Goal: Task Accomplishment & Management: Complete application form

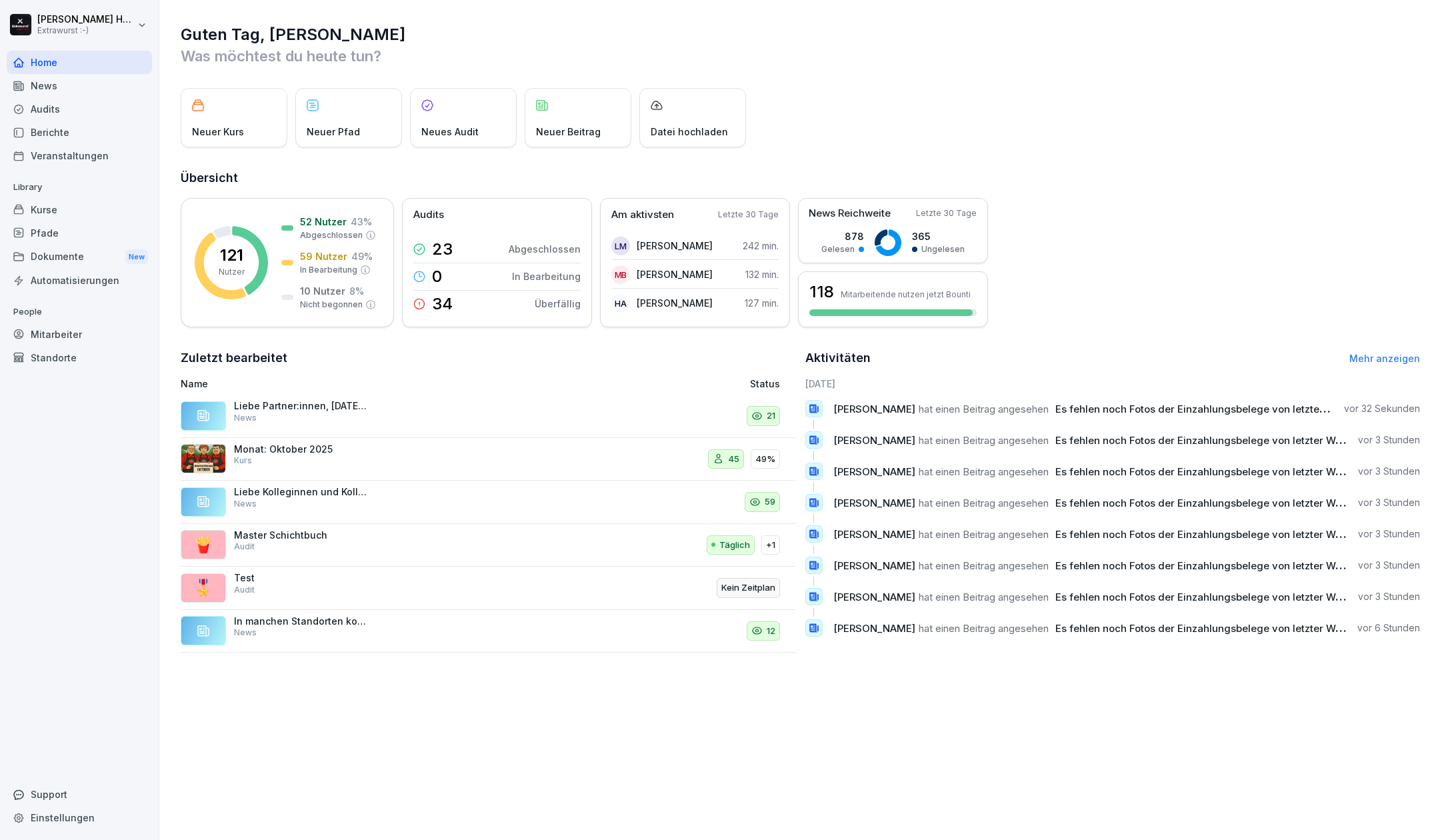
click at [77, 106] on div "Audits" at bounding box center [79, 109] width 145 height 24
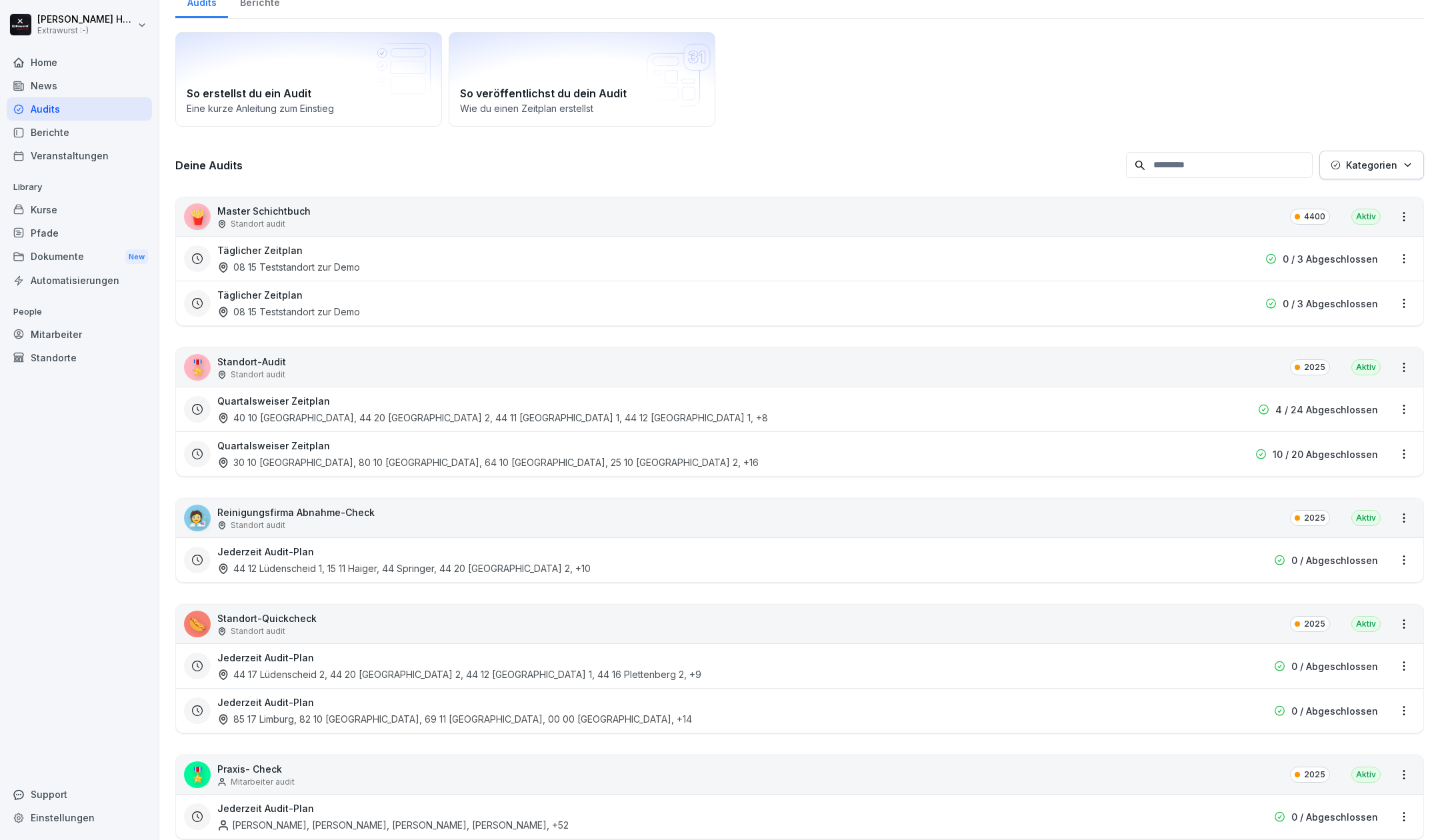
scroll to position [89, 0]
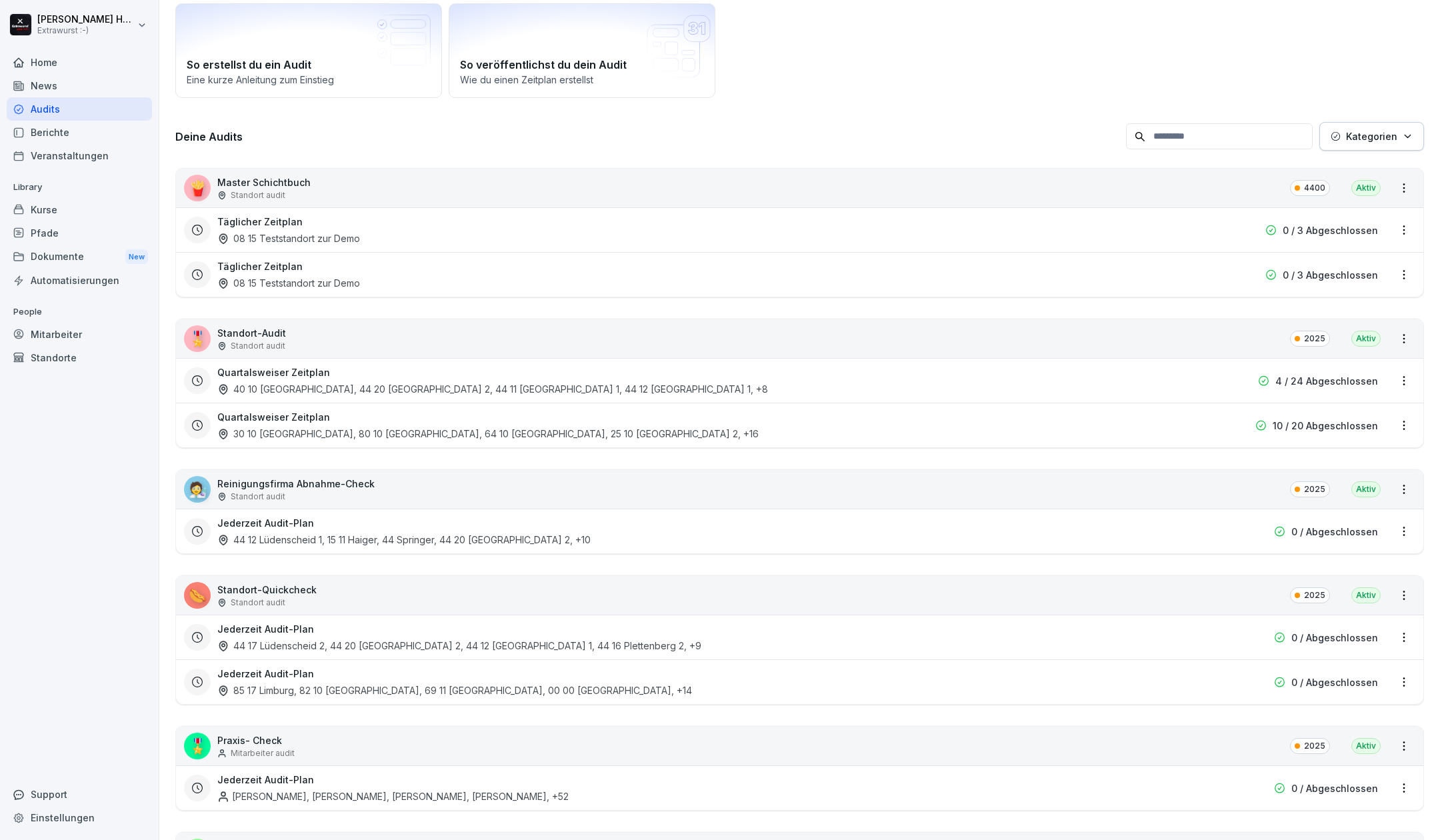
click at [266, 334] on p "Standort-Audit" at bounding box center [251, 333] width 68 height 14
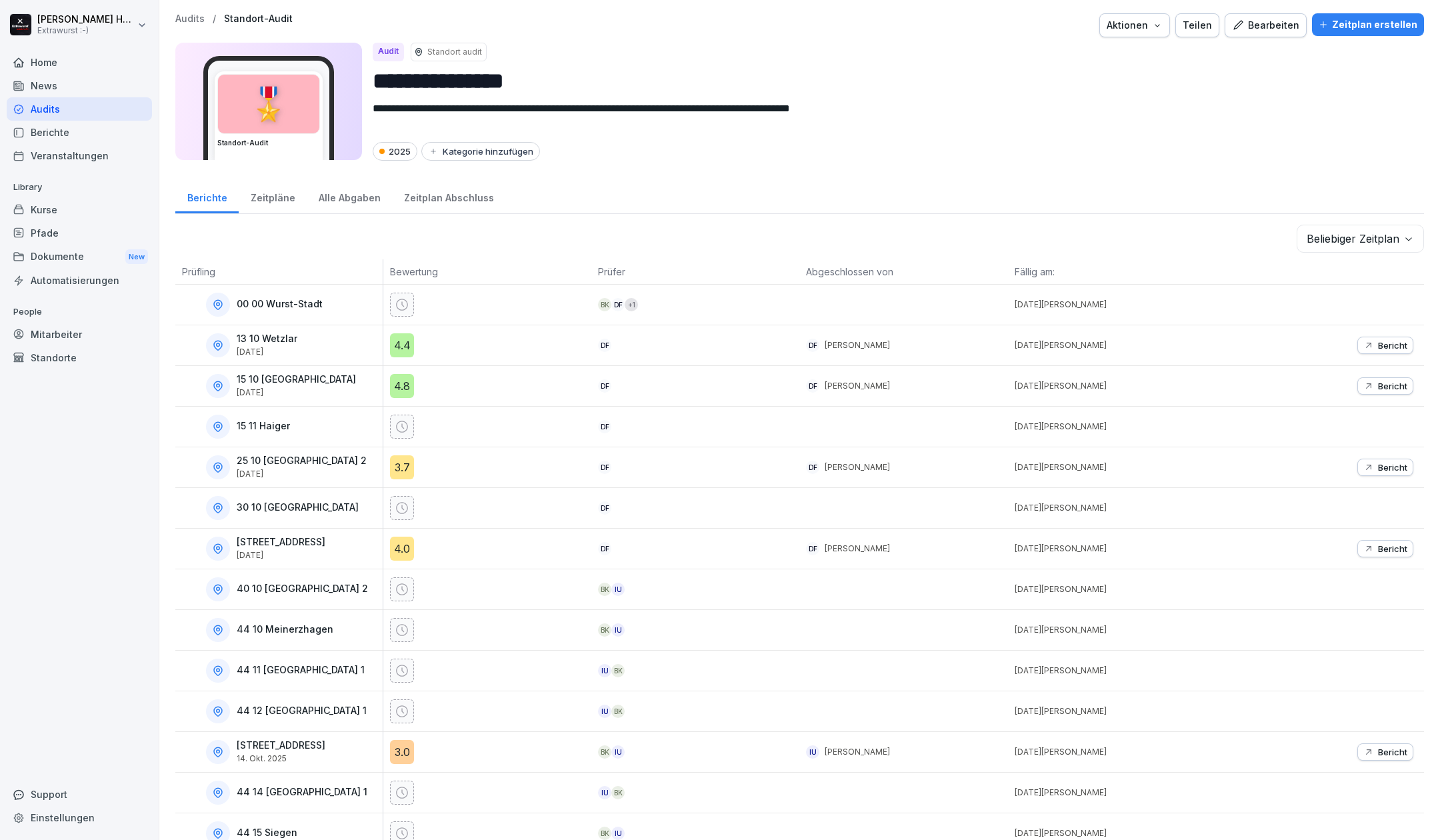
click at [1275, 24] on div "Bearbeiten" at bounding box center [1265, 25] width 68 height 14
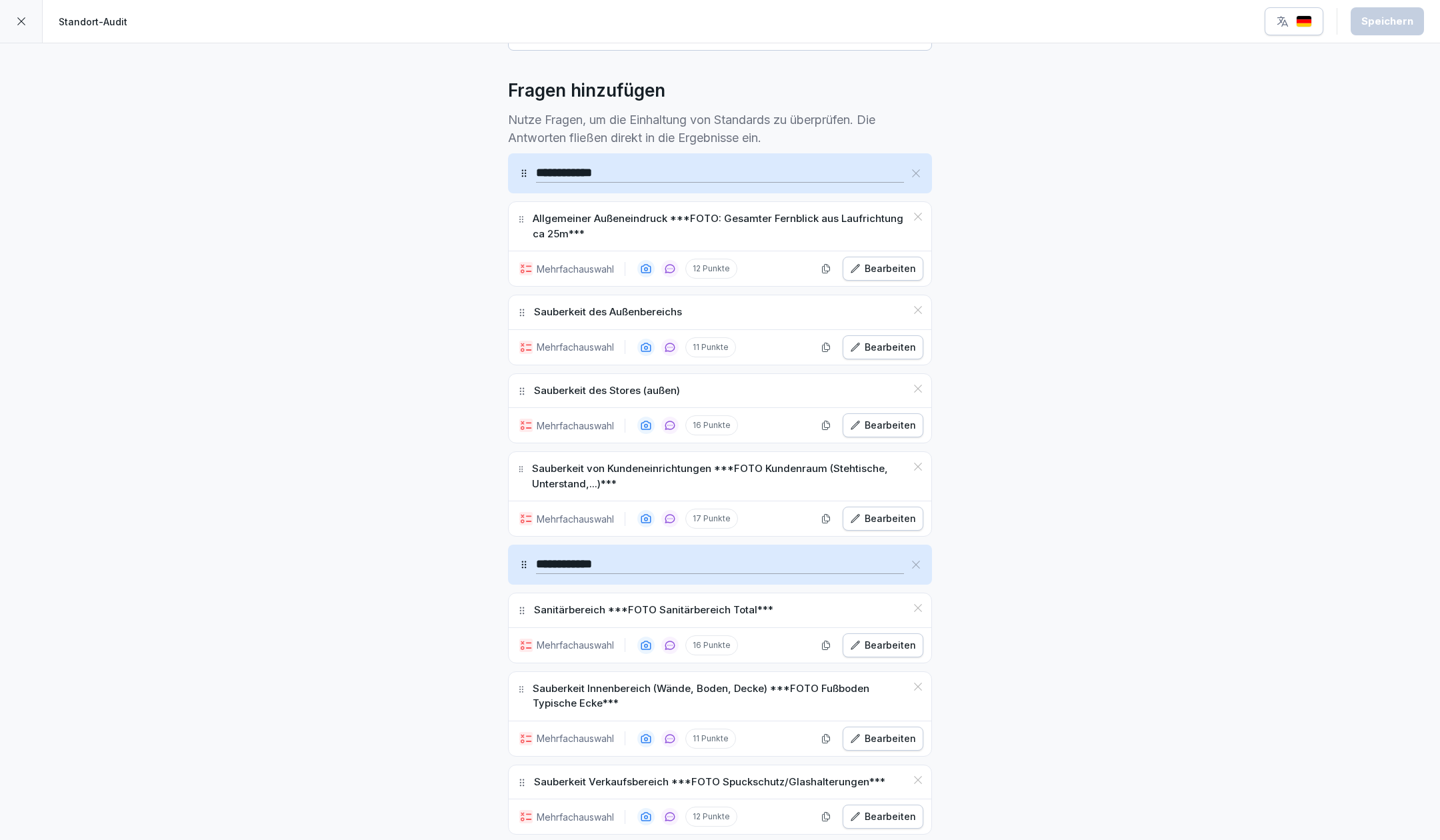
scroll to position [355, 0]
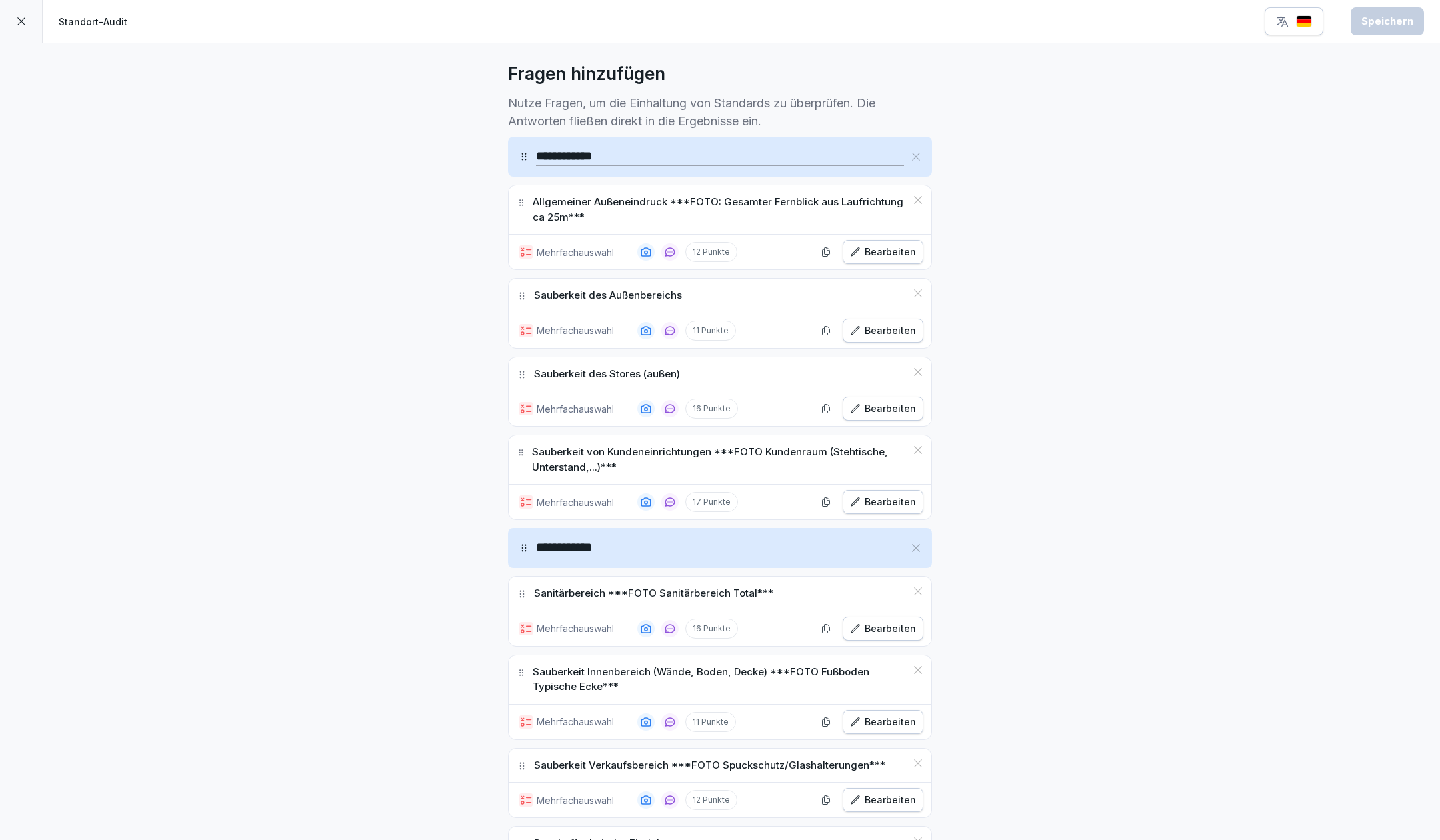
click at [863, 621] on div "Bearbeiten" at bounding box center [883, 628] width 66 height 14
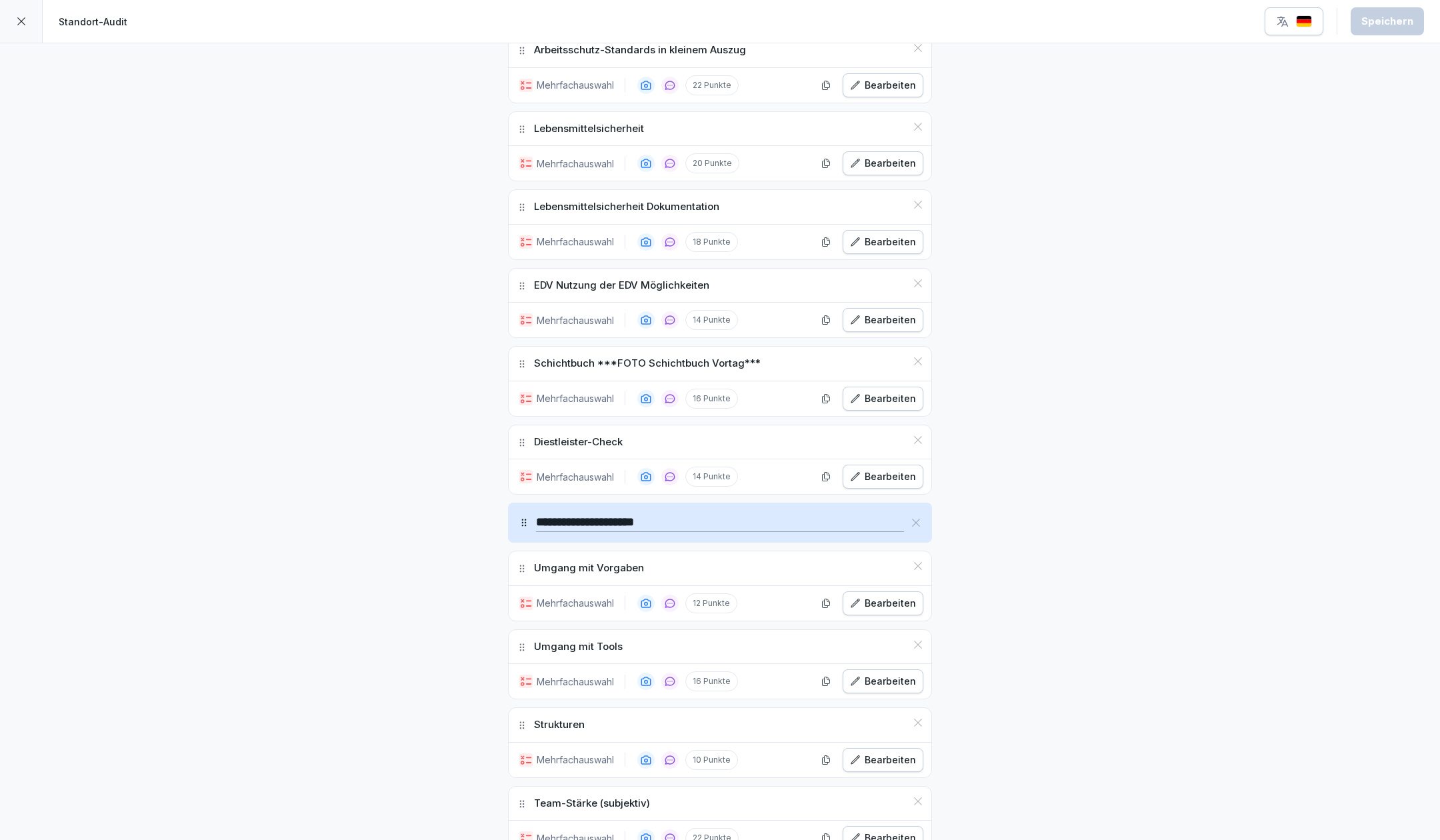
scroll to position [2928, 0]
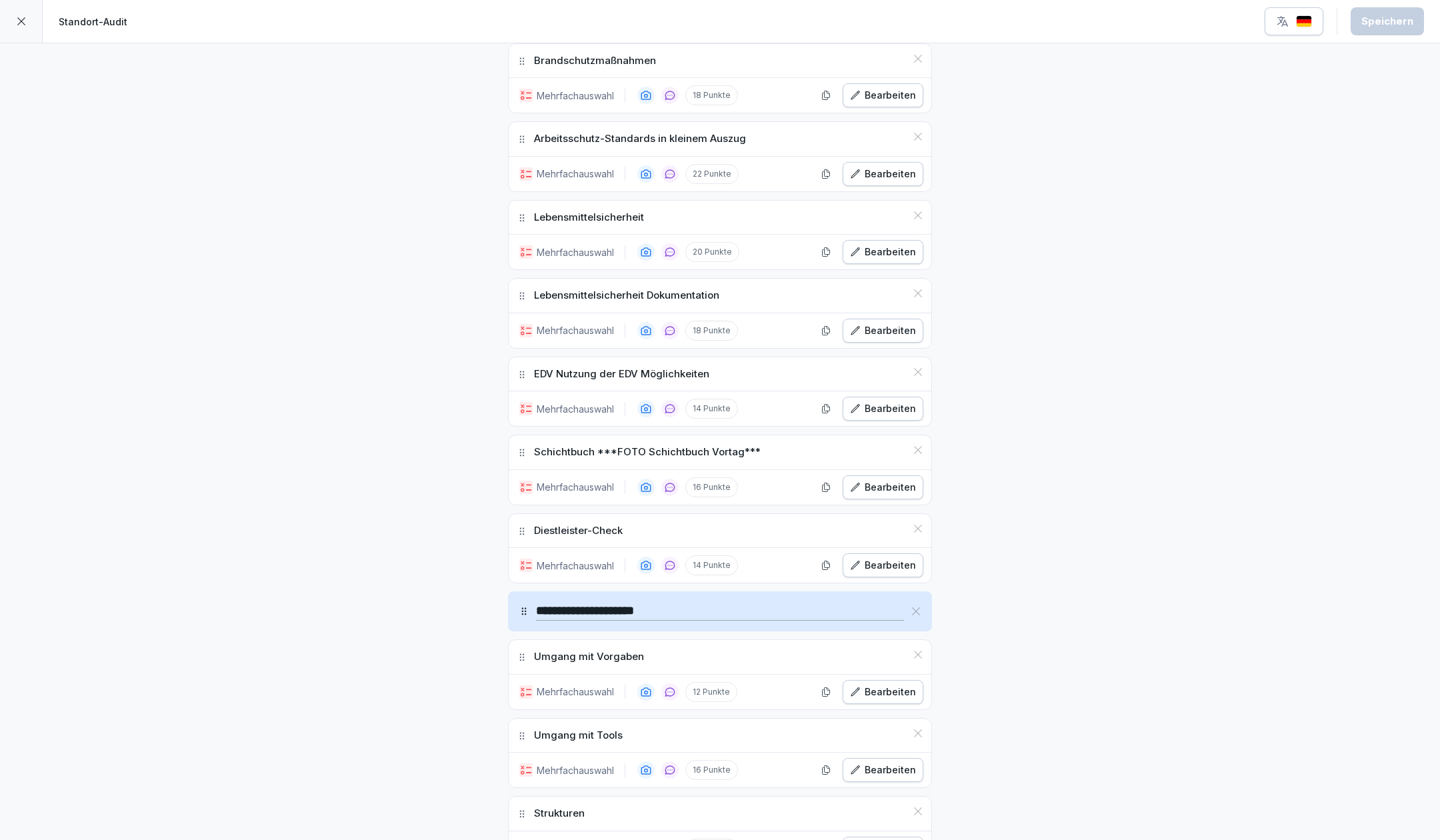
click at [864, 402] on div "Bearbeiten" at bounding box center [883, 409] width 66 height 14
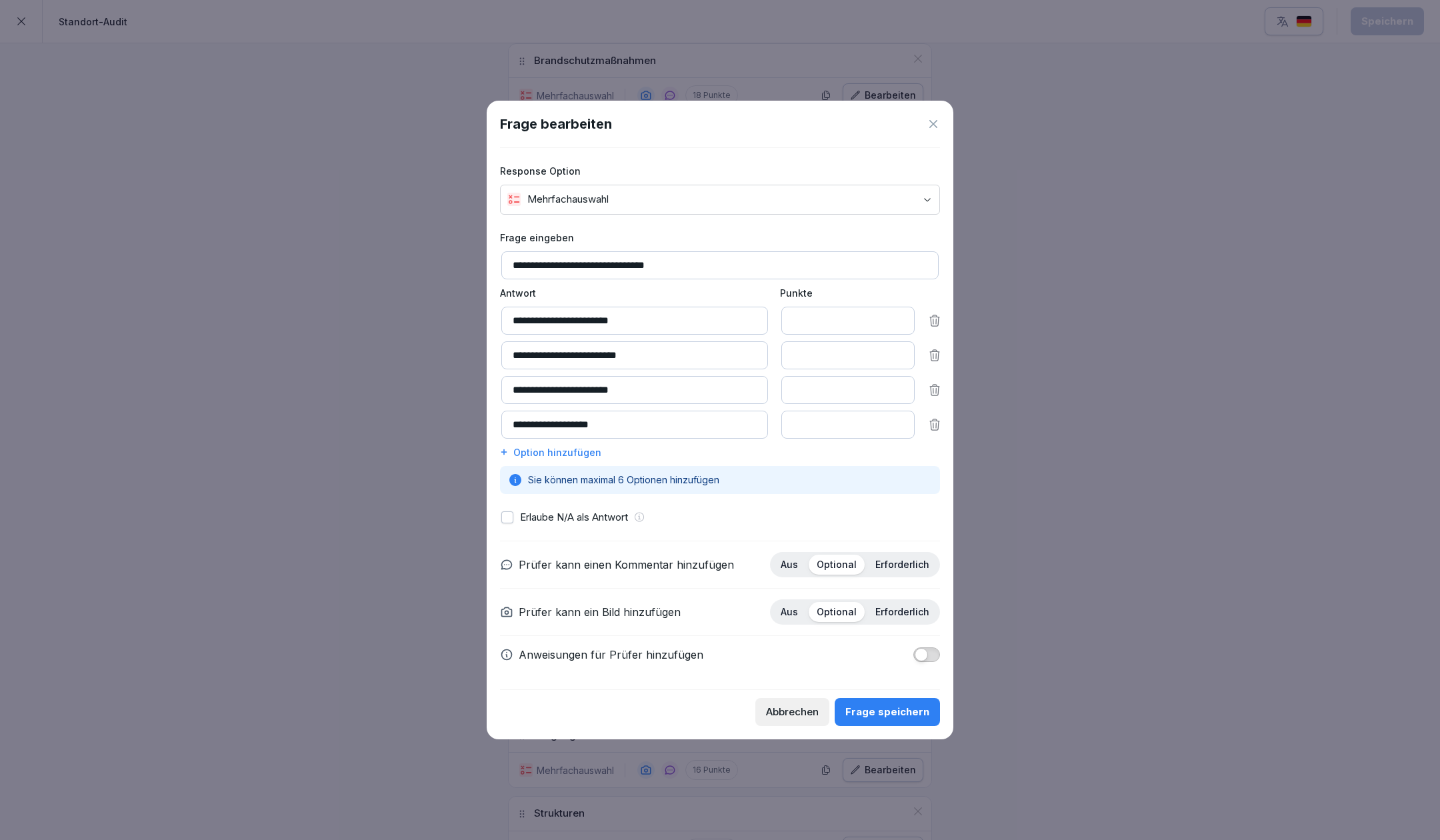
click at [797, 709] on div "Abbrechen" at bounding box center [792, 712] width 52 height 14
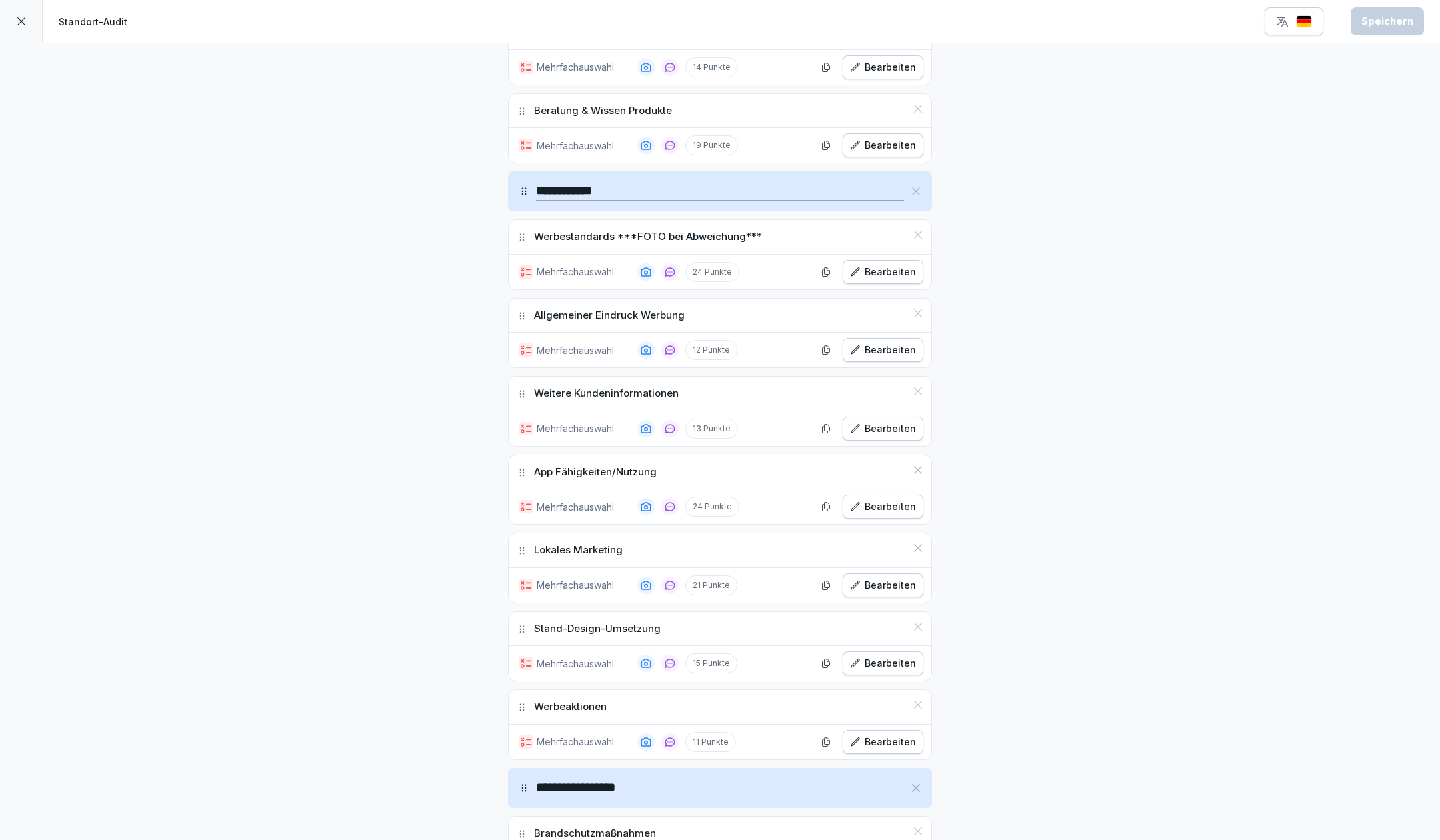
scroll to position [2127, 0]
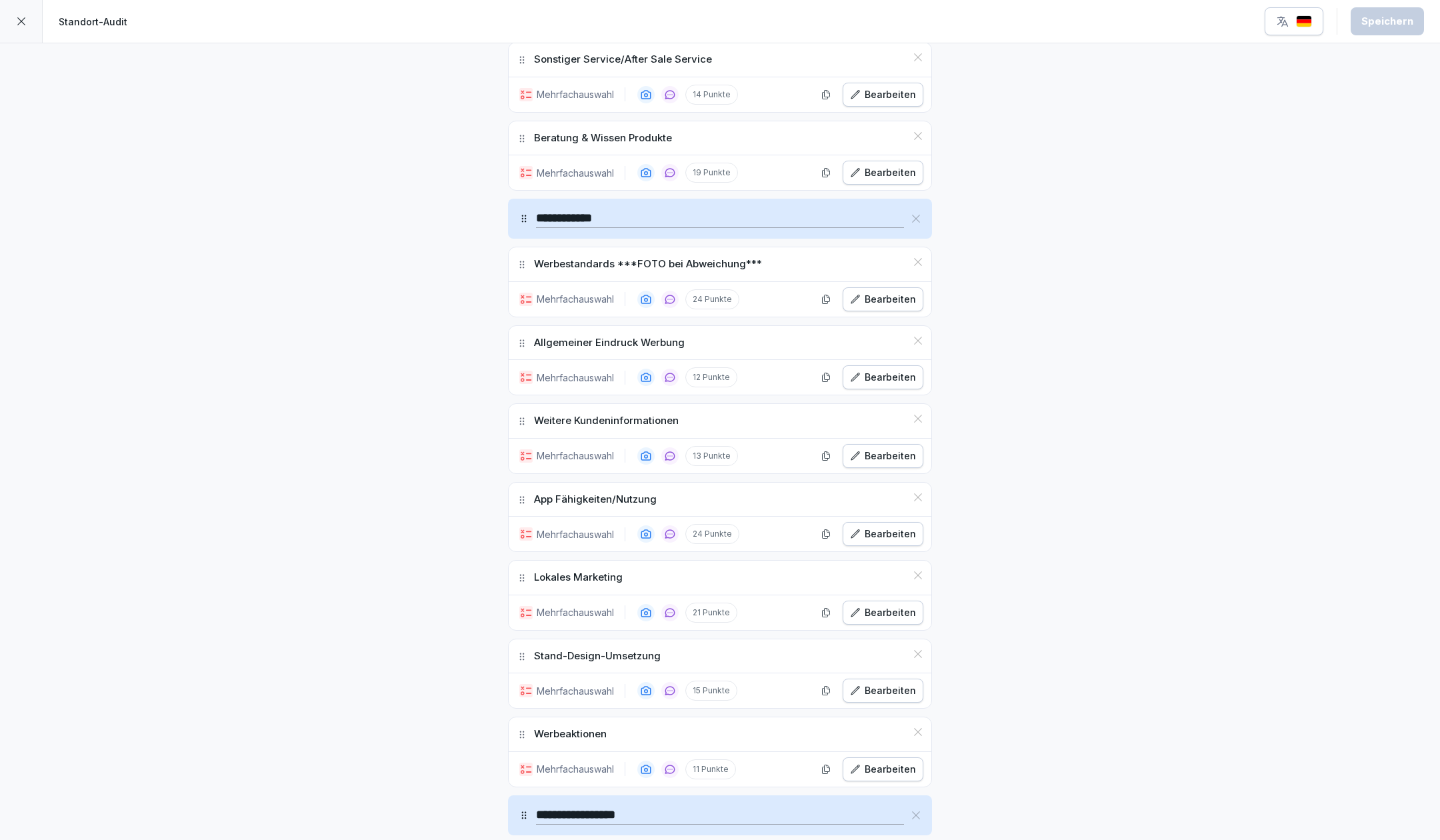
click at [852, 608] on icon "button" at bounding box center [855, 612] width 8 height 8
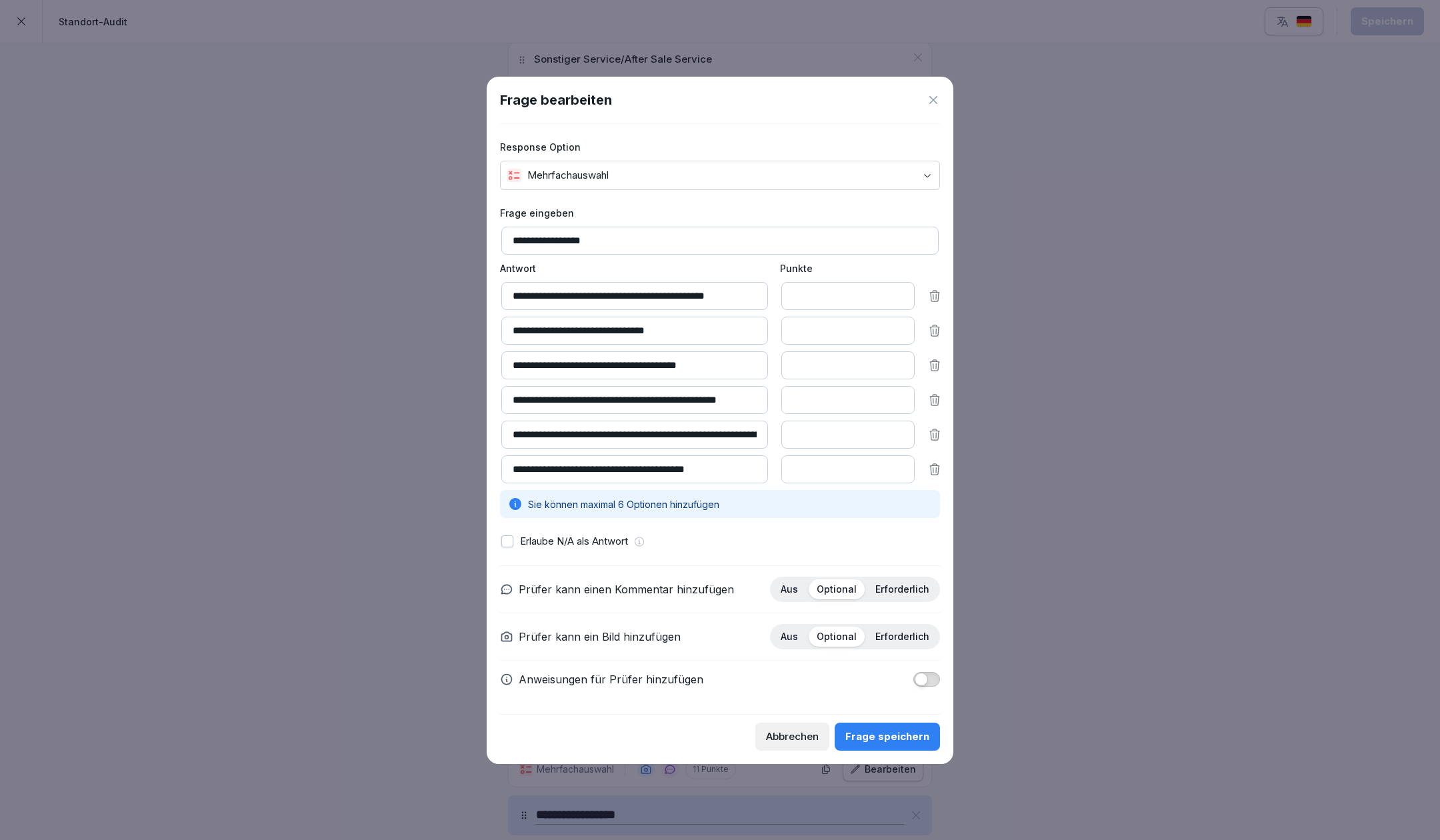
click at [819, 743] on div "Abbrechen" at bounding box center [792, 736] width 52 height 14
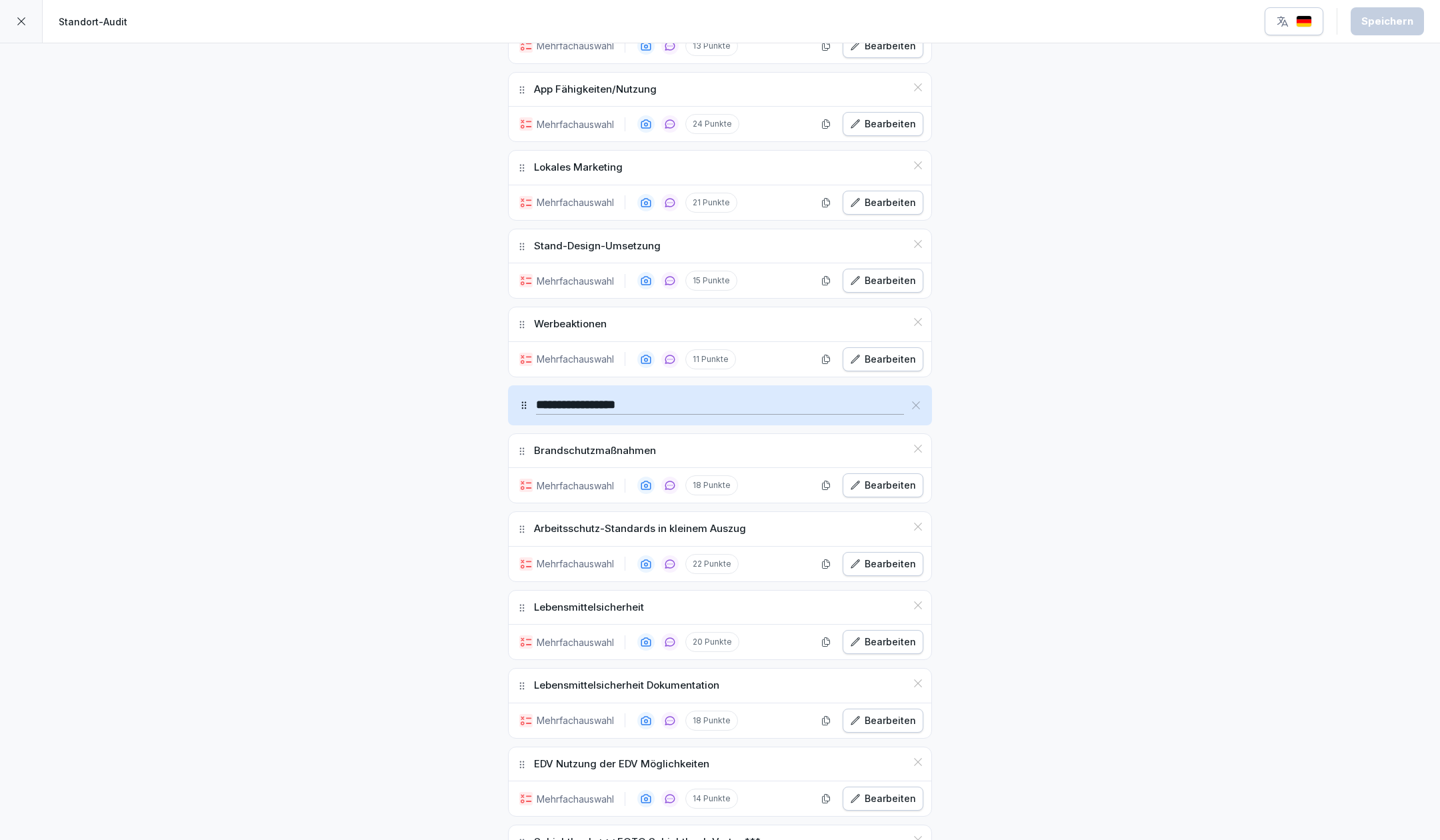
scroll to position [2578, 0]
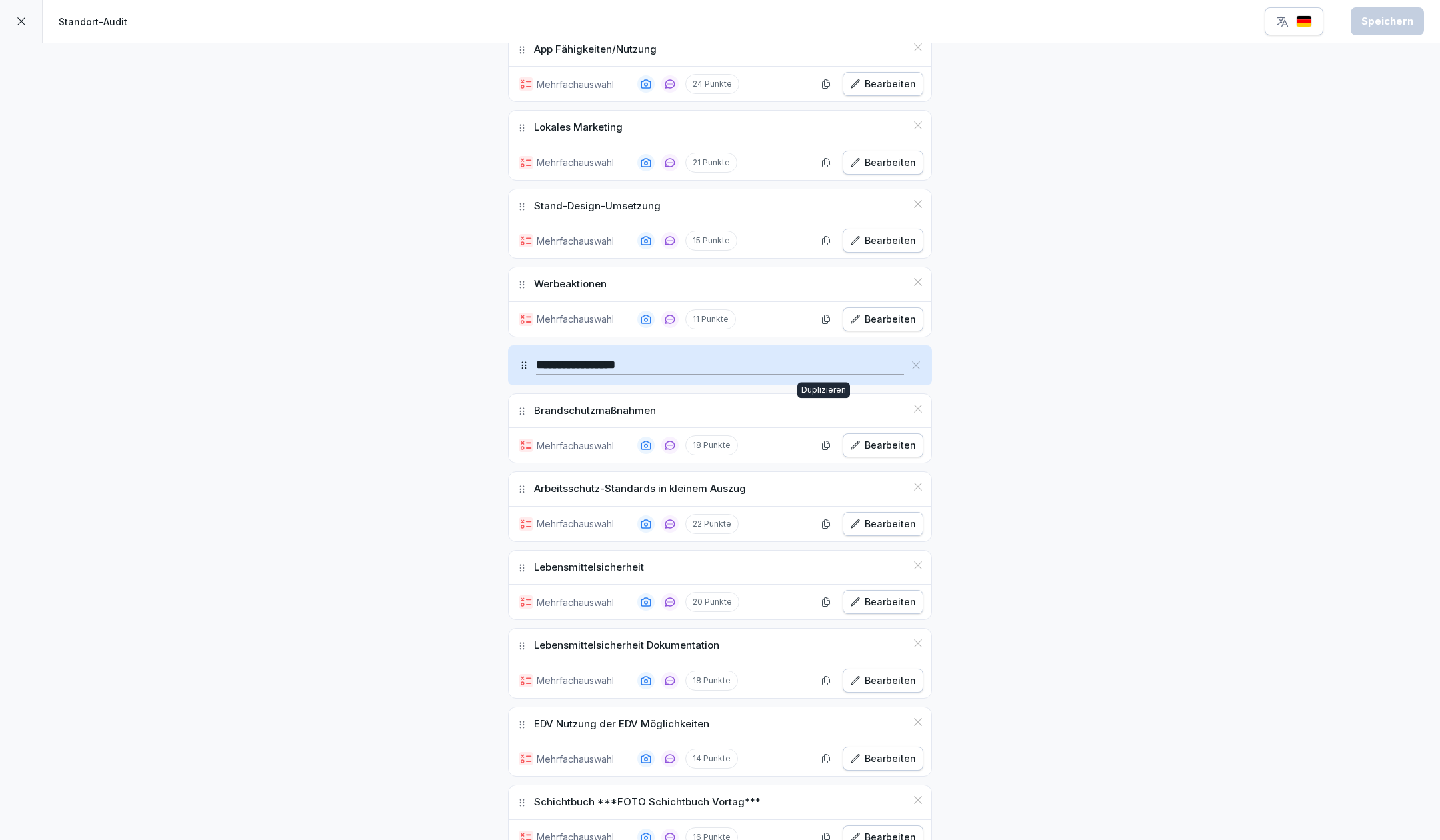
click at [854, 440] on icon "button" at bounding box center [855, 445] width 11 height 11
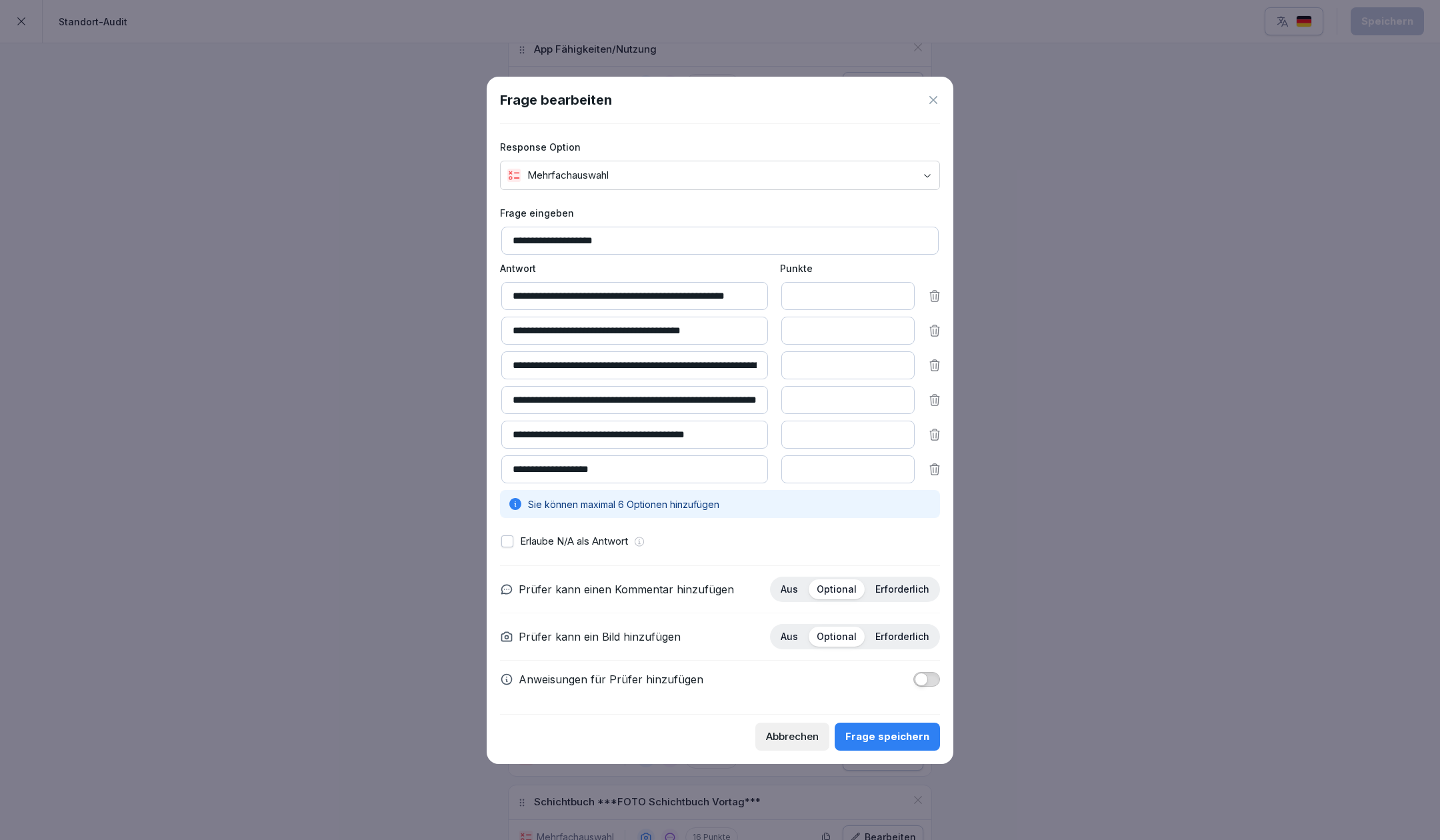
click at [757, 421] on input "**********" at bounding box center [634, 434] width 267 height 28
drag, startPoint x: 580, startPoint y: 428, endPoint x: 500, endPoint y: 425, distance: 80.1
click at [500, 425] on div "**********" at bounding box center [719, 362] width 440 height 312
click at [559, 426] on input "**********" at bounding box center [634, 434] width 267 height 28
paste input "**********"
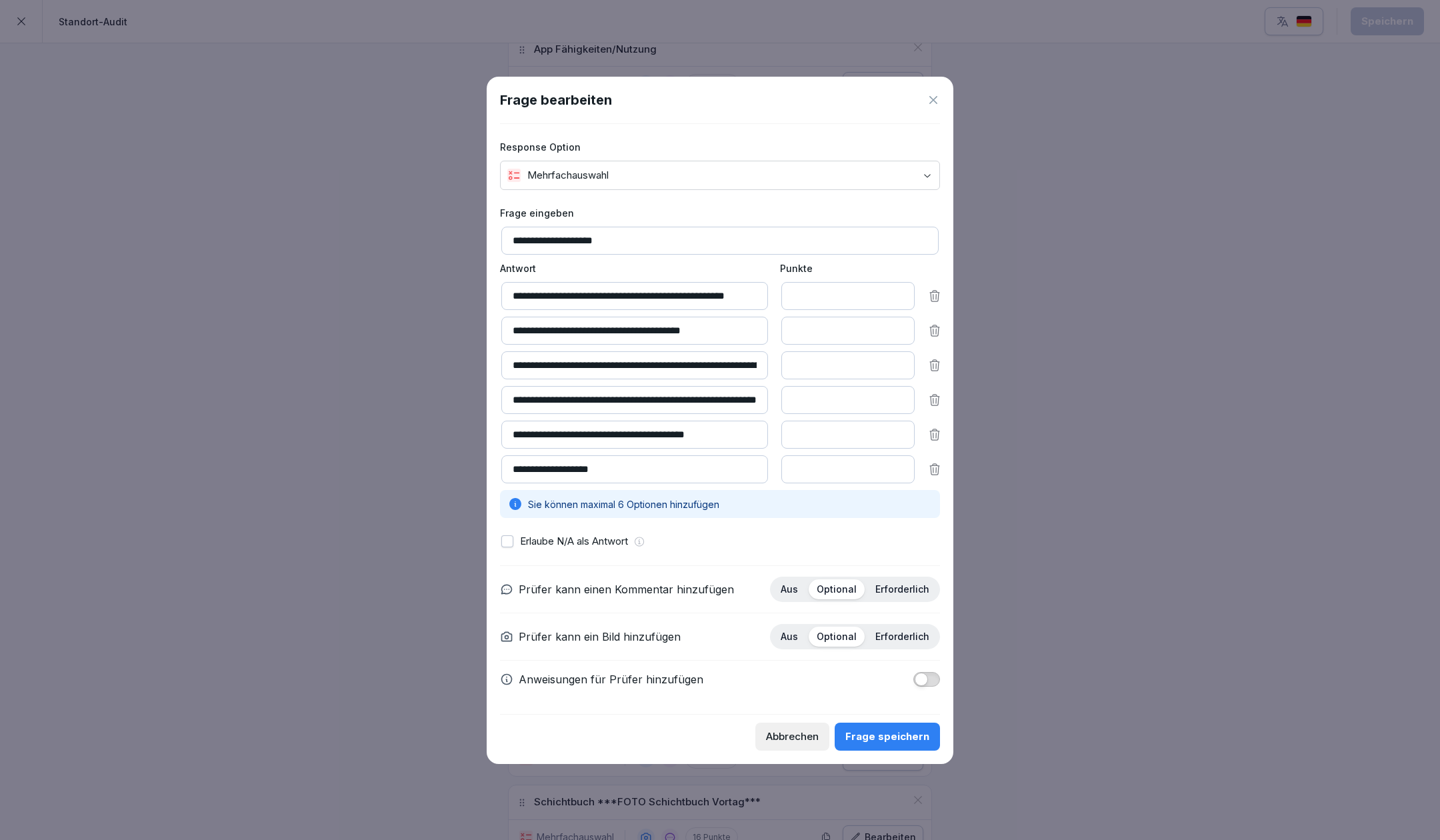
click at [562, 424] on input "**********" at bounding box center [634, 434] width 267 height 28
click at [559, 425] on input "**********" at bounding box center [634, 434] width 267 height 28
type input "**********"
click at [870, 744] on div "Frage speichern" at bounding box center [887, 736] width 84 height 14
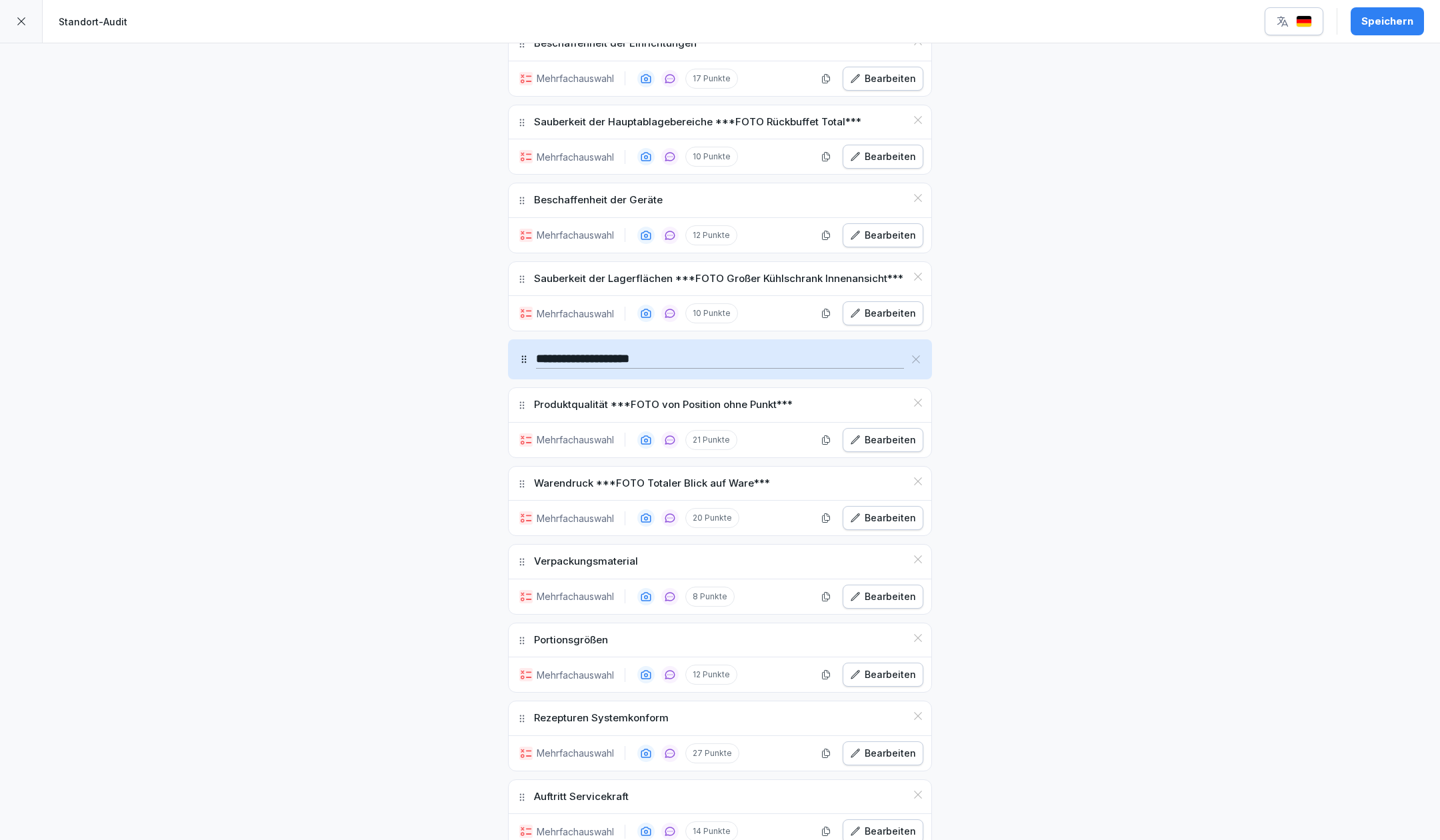
scroll to position [1244, 0]
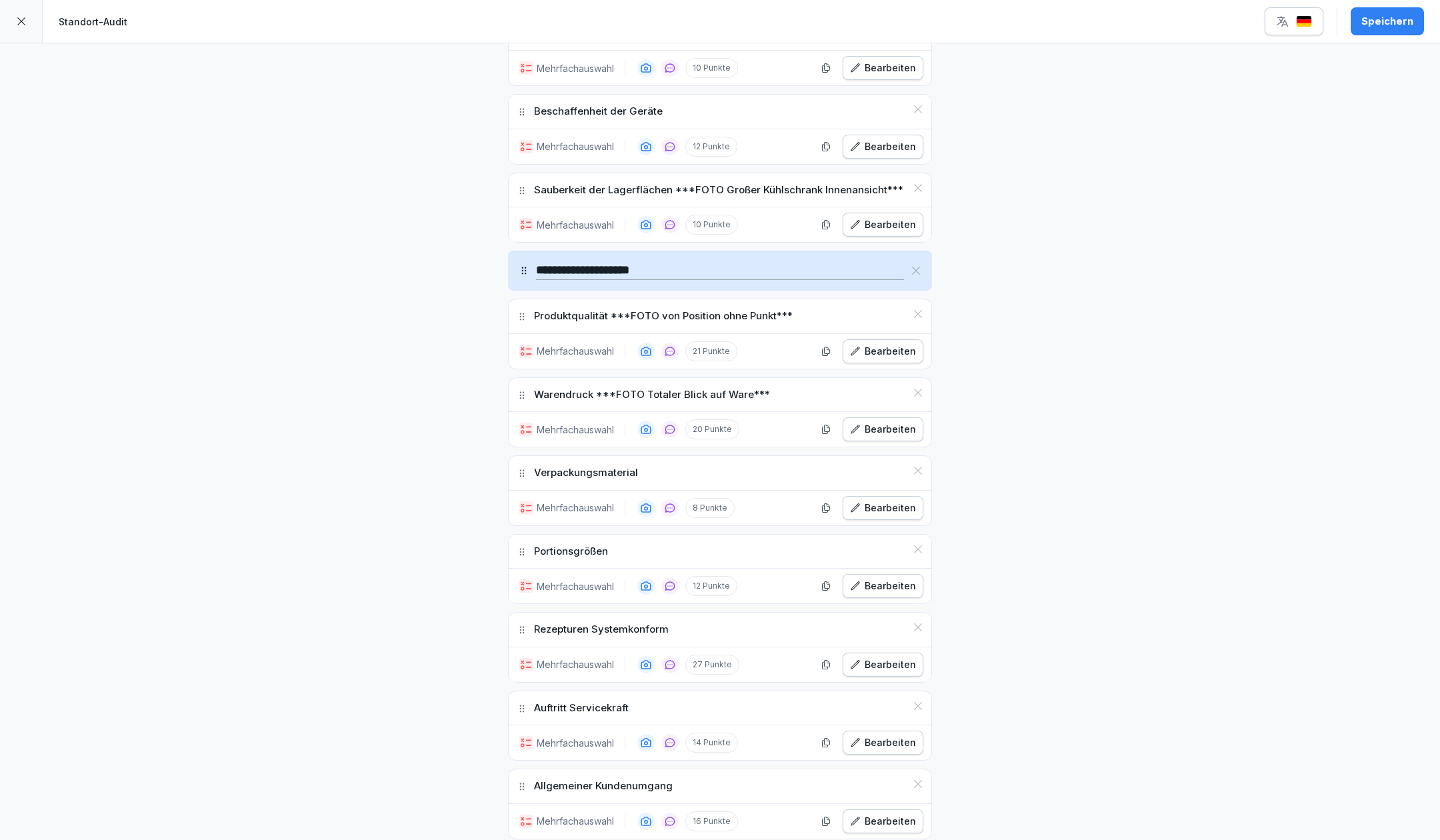
click at [854, 347] on icon "button" at bounding box center [855, 351] width 8 height 8
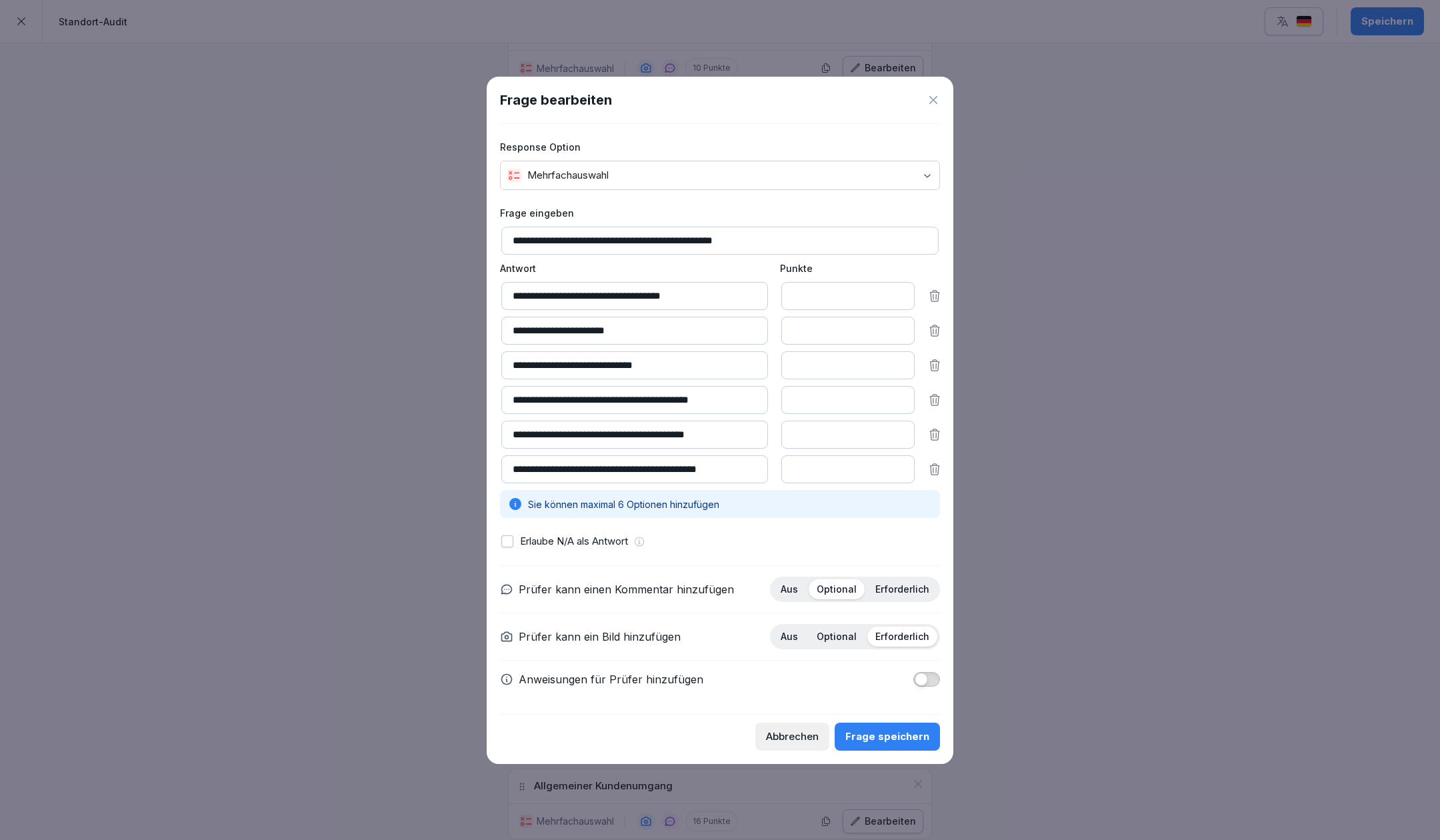
click at [852, 631] on p "Optional" at bounding box center [836, 637] width 40 height 12
click at [870, 731] on button "Frage speichern" at bounding box center [887, 737] width 106 height 28
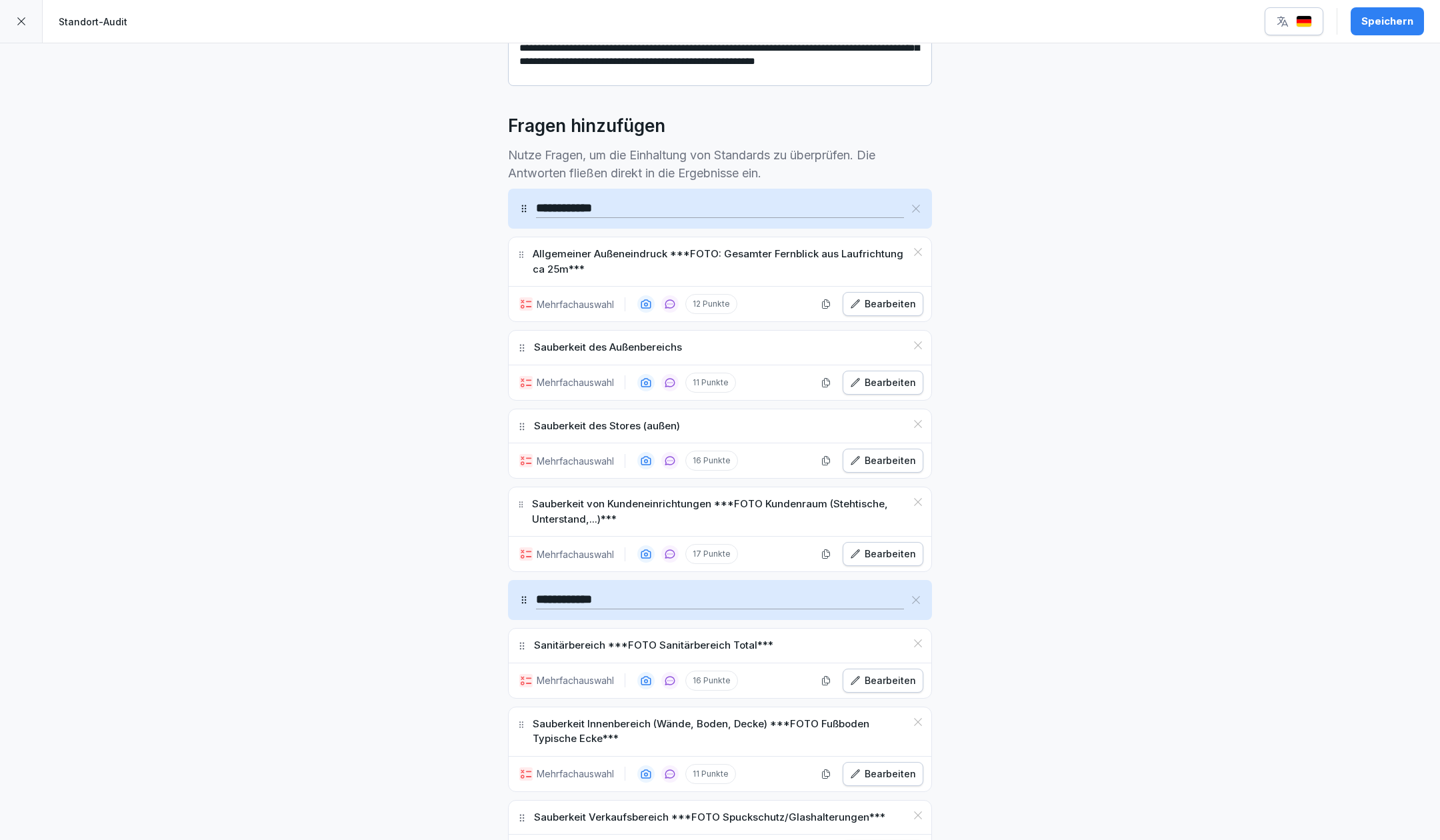
scroll to position [267, 0]
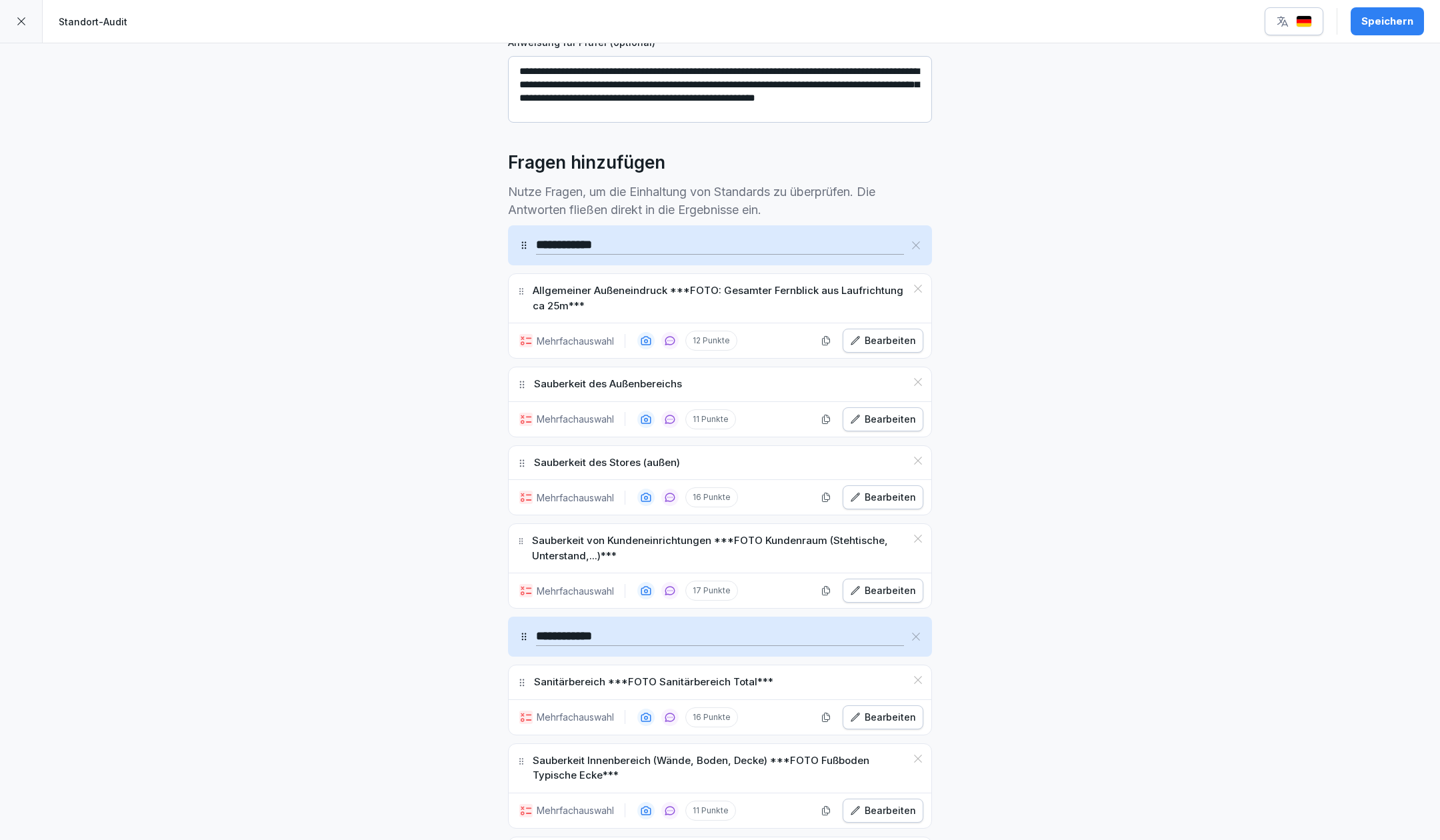
click at [872, 340] on div "Bearbeiten" at bounding box center [883, 340] width 66 height 14
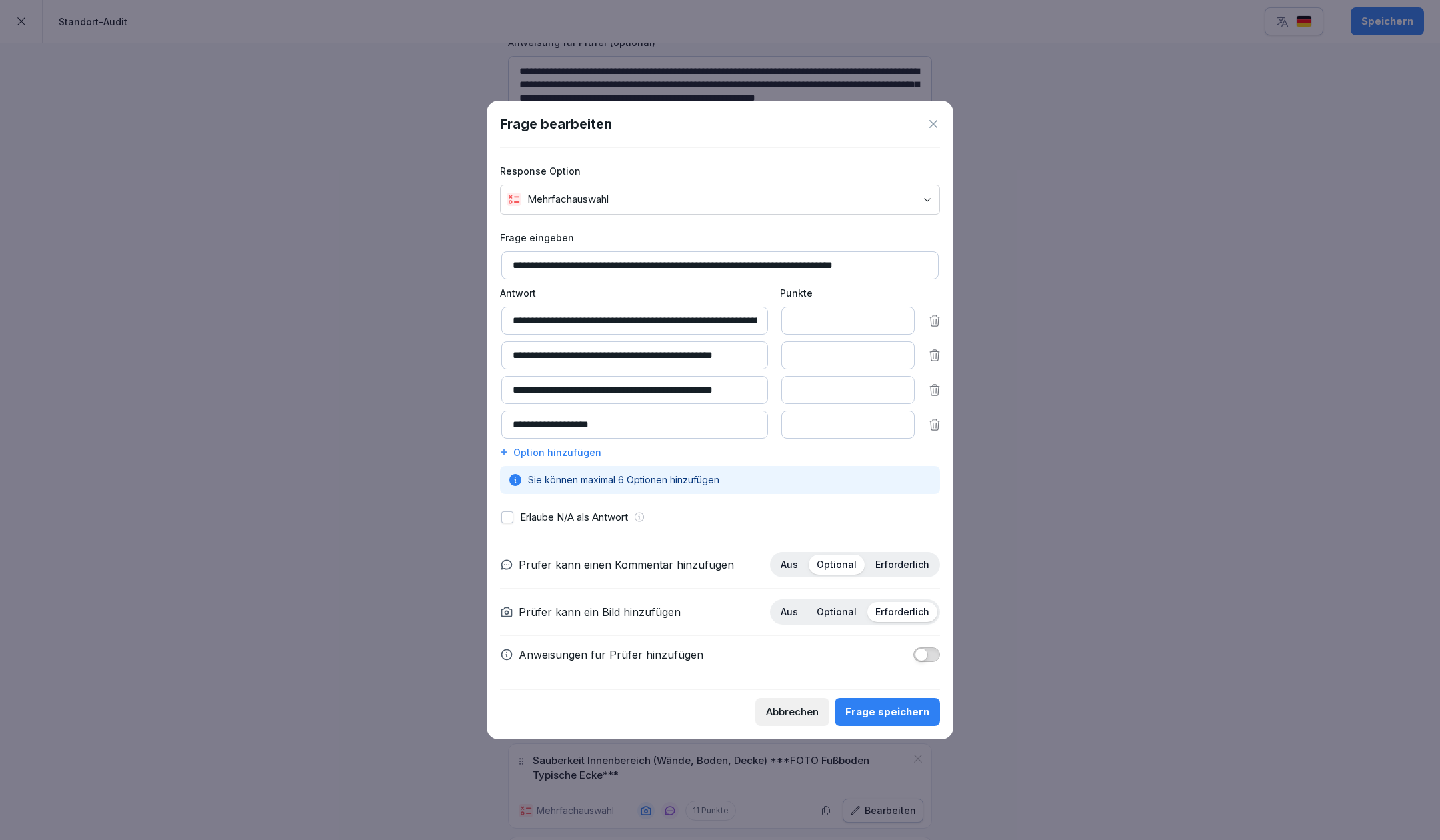
click at [933, 384] on icon at bounding box center [935, 390] width 14 height 14
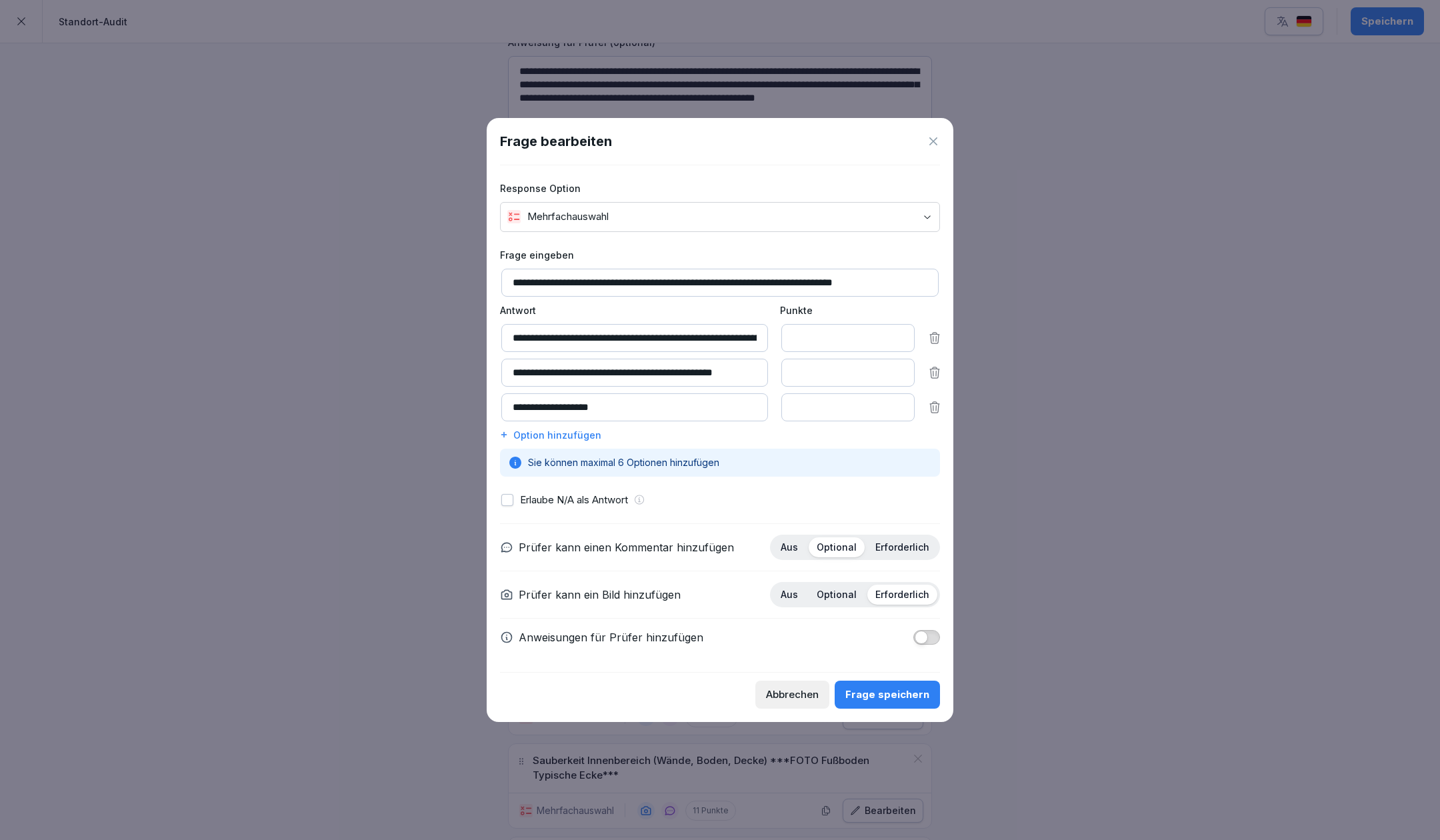
click at [911, 693] on div "Frage speichern" at bounding box center [887, 694] width 84 height 14
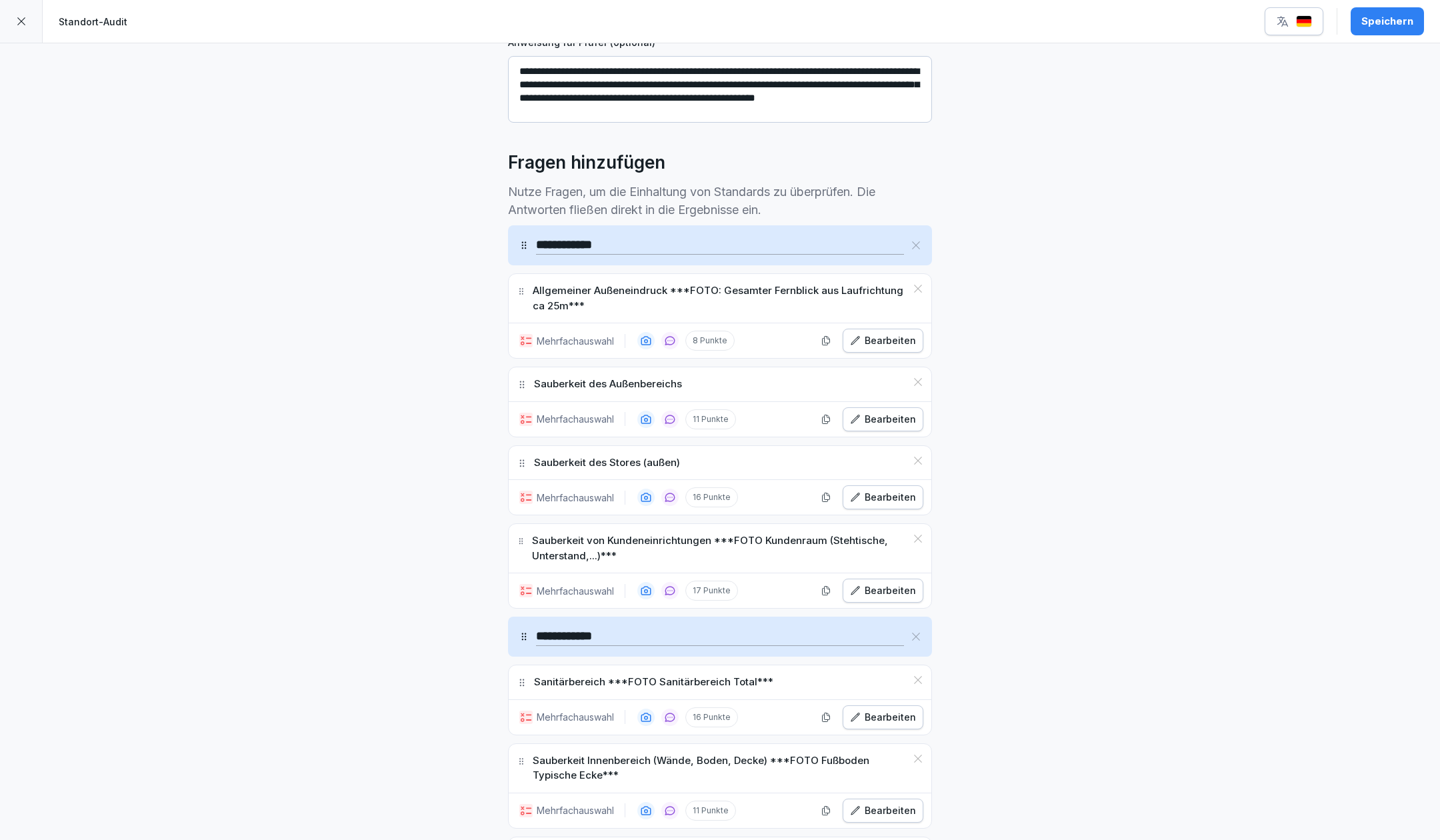
click at [864, 415] on div "Bearbeiten" at bounding box center [883, 419] width 66 height 14
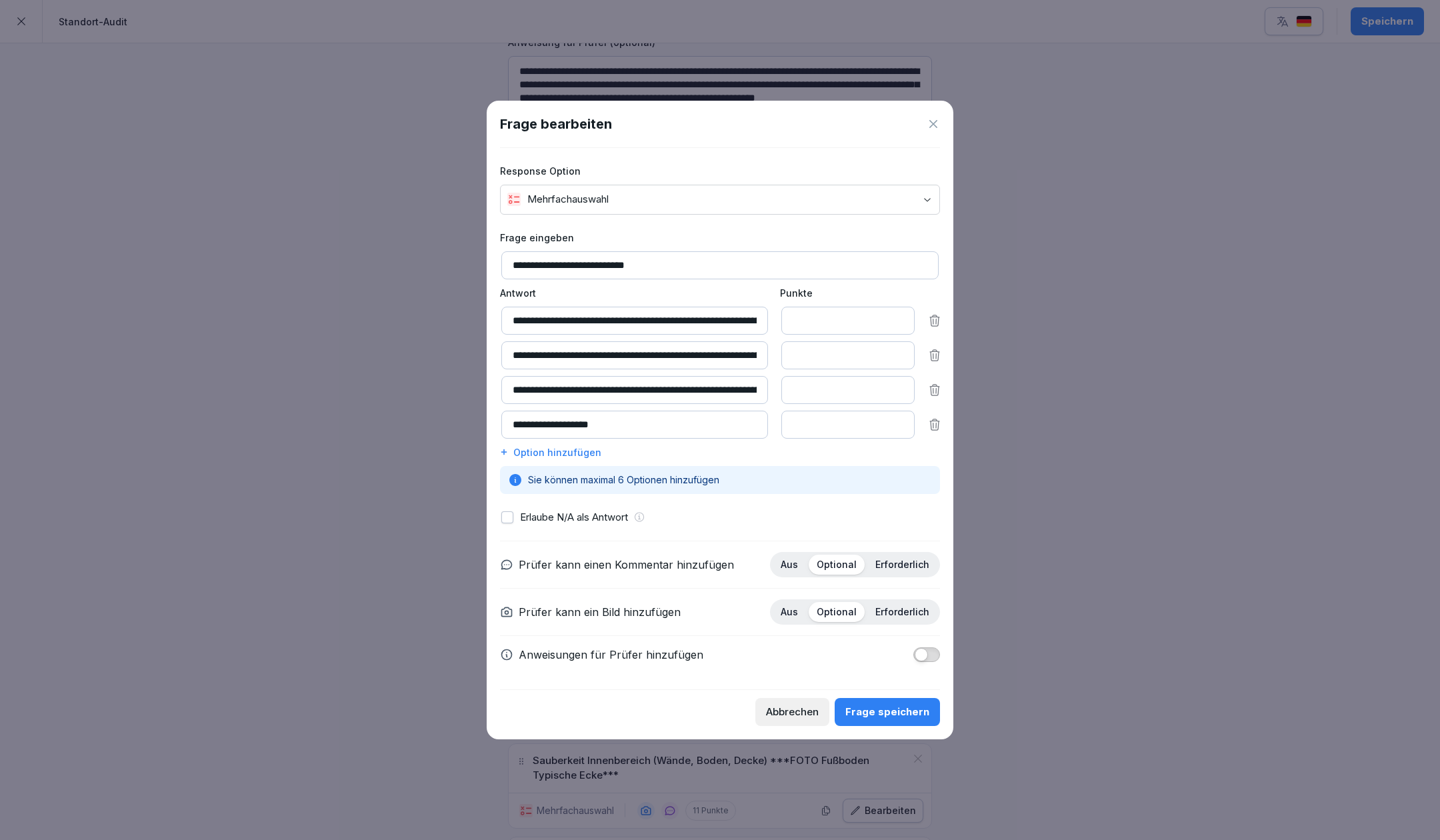
click at [936, 384] on icon at bounding box center [935, 390] width 14 height 14
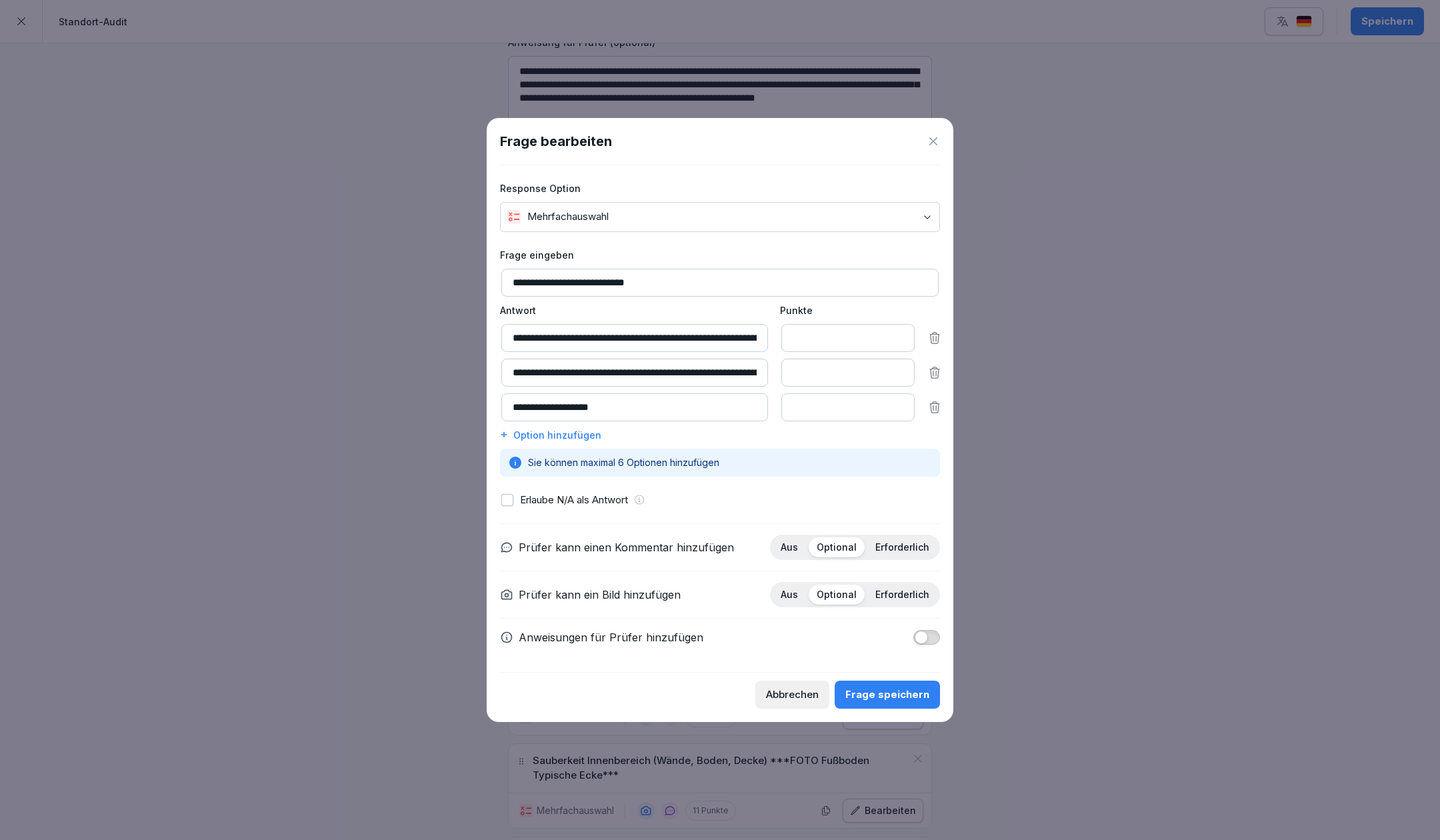
click at [882, 697] on div "Frage speichern" at bounding box center [887, 694] width 84 height 14
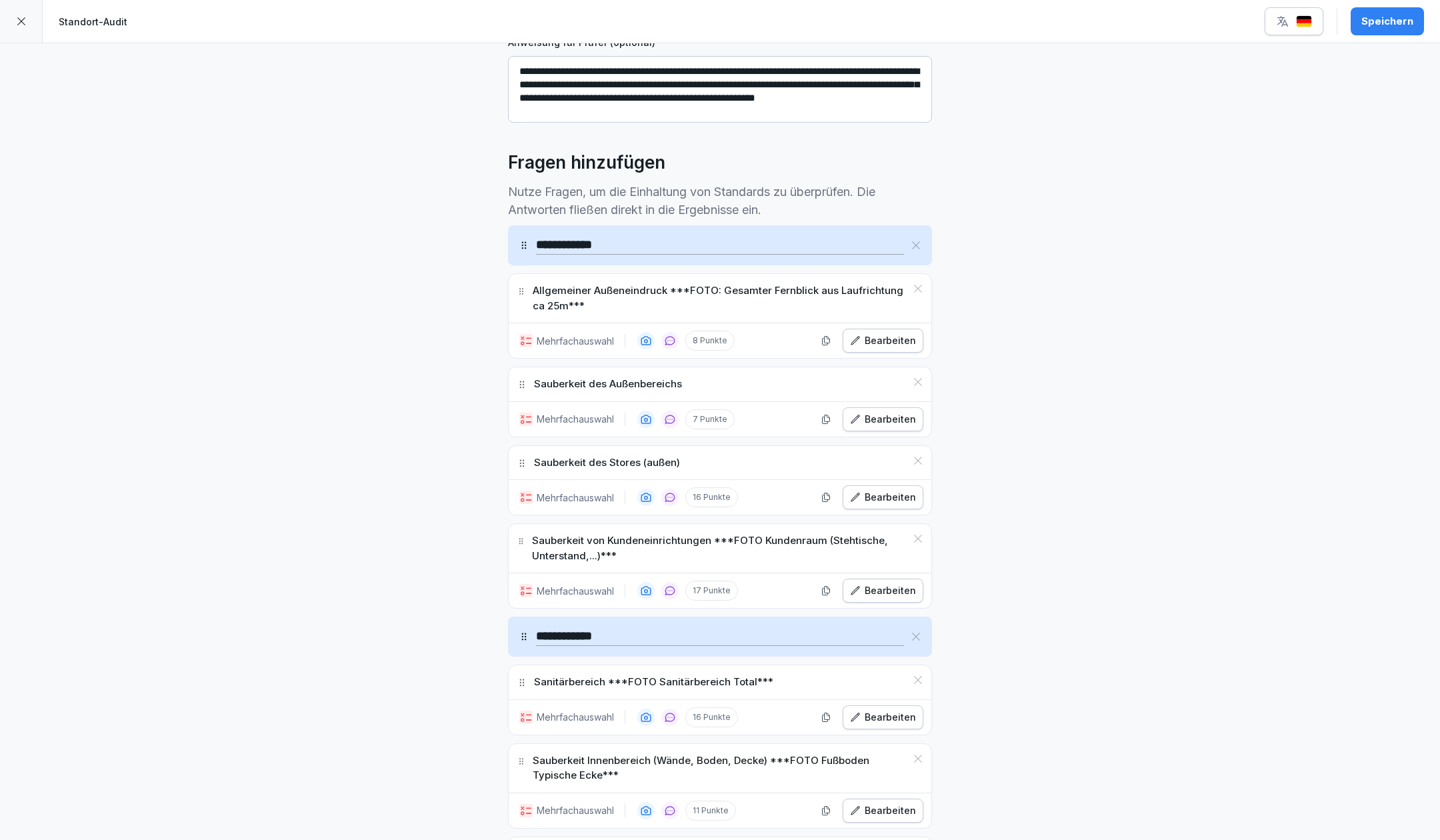
click at [861, 494] on div "Bearbeiten" at bounding box center [883, 497] width 66 height 14
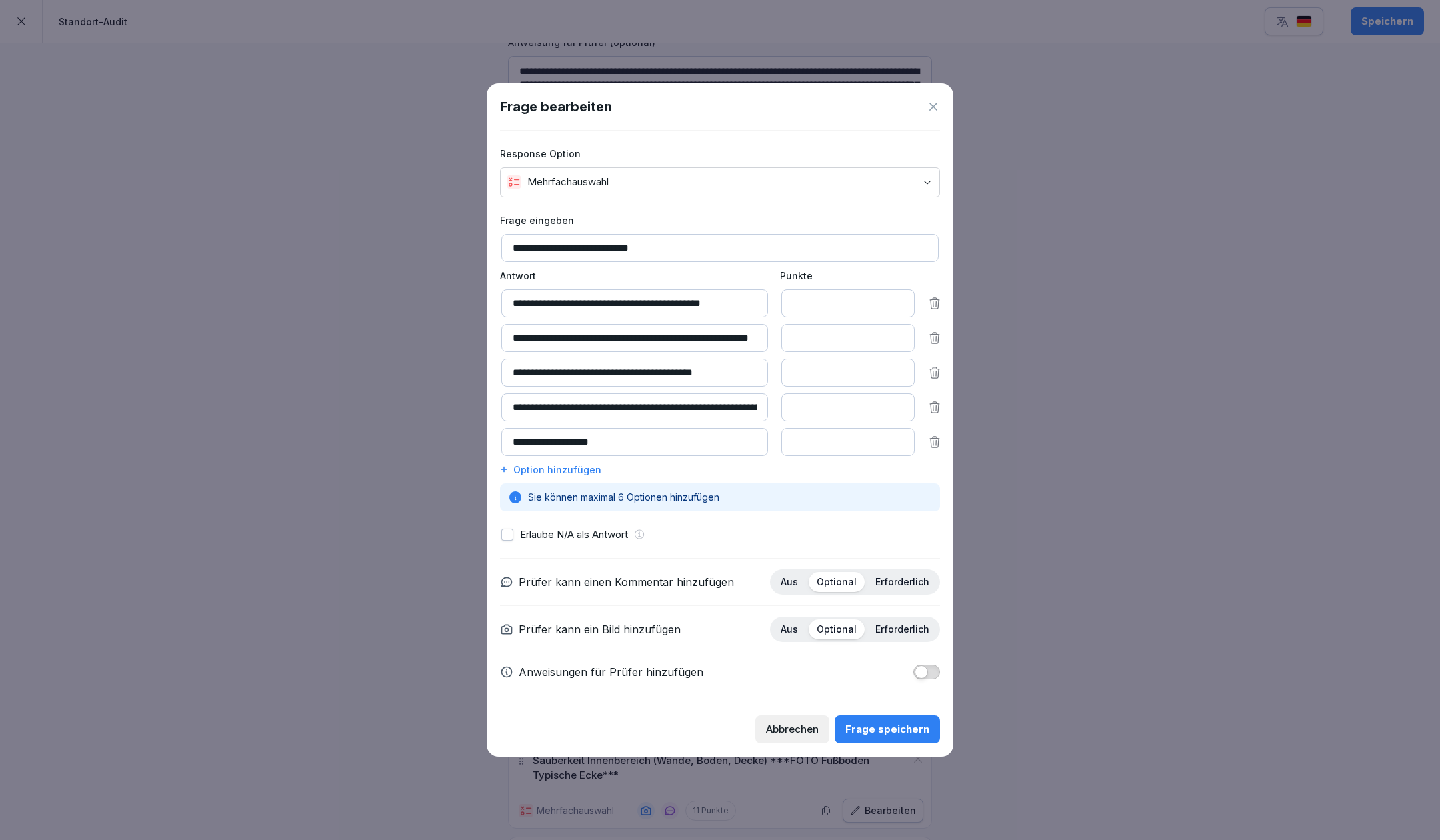
click at [801, 727] on div "Abbrechen" at bounding box center [792, 729] width 52 height 14
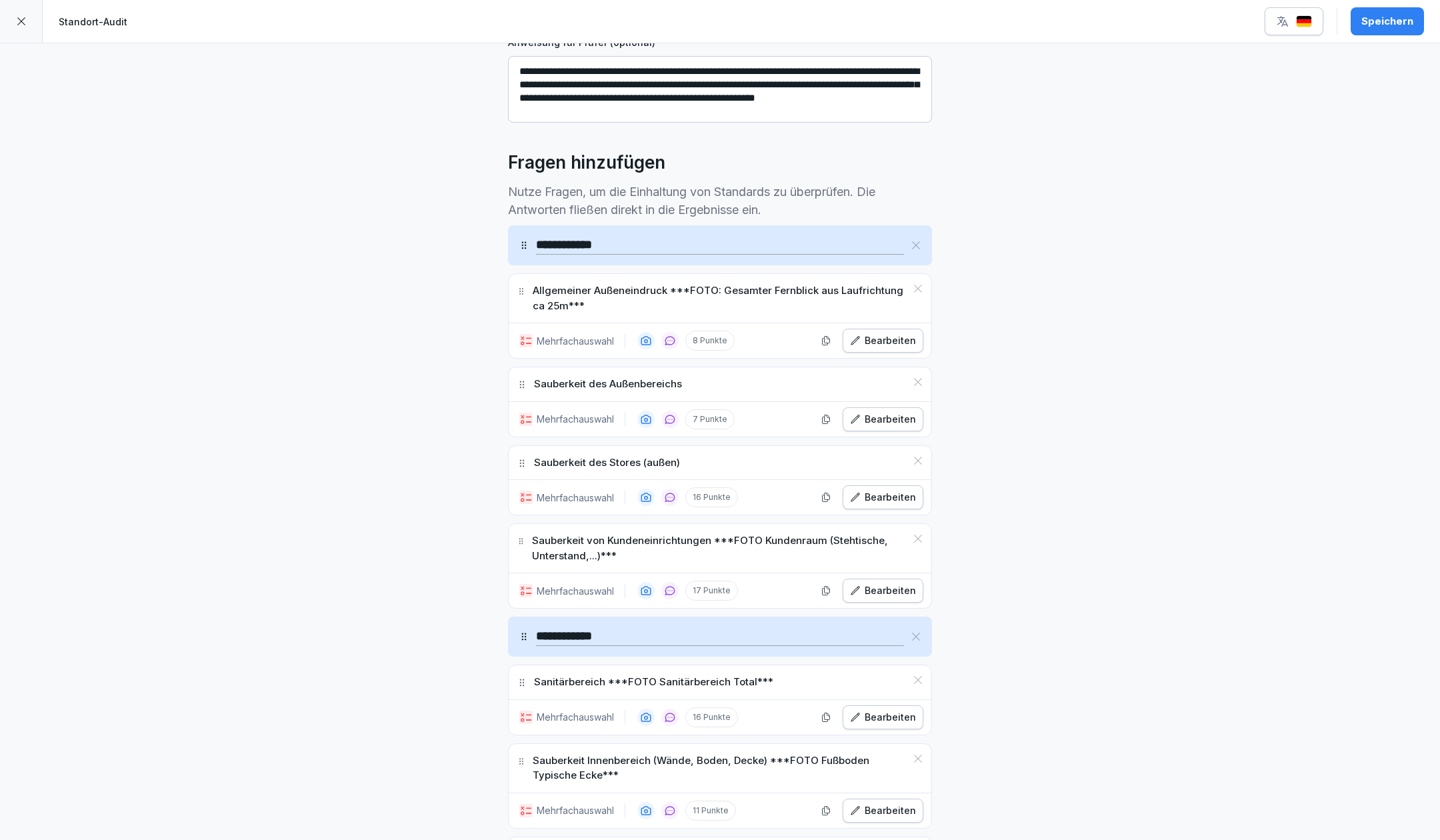
click at [870, 583] on div "Bearbeiten" at bounding box center [883, 590] width 66 height 14
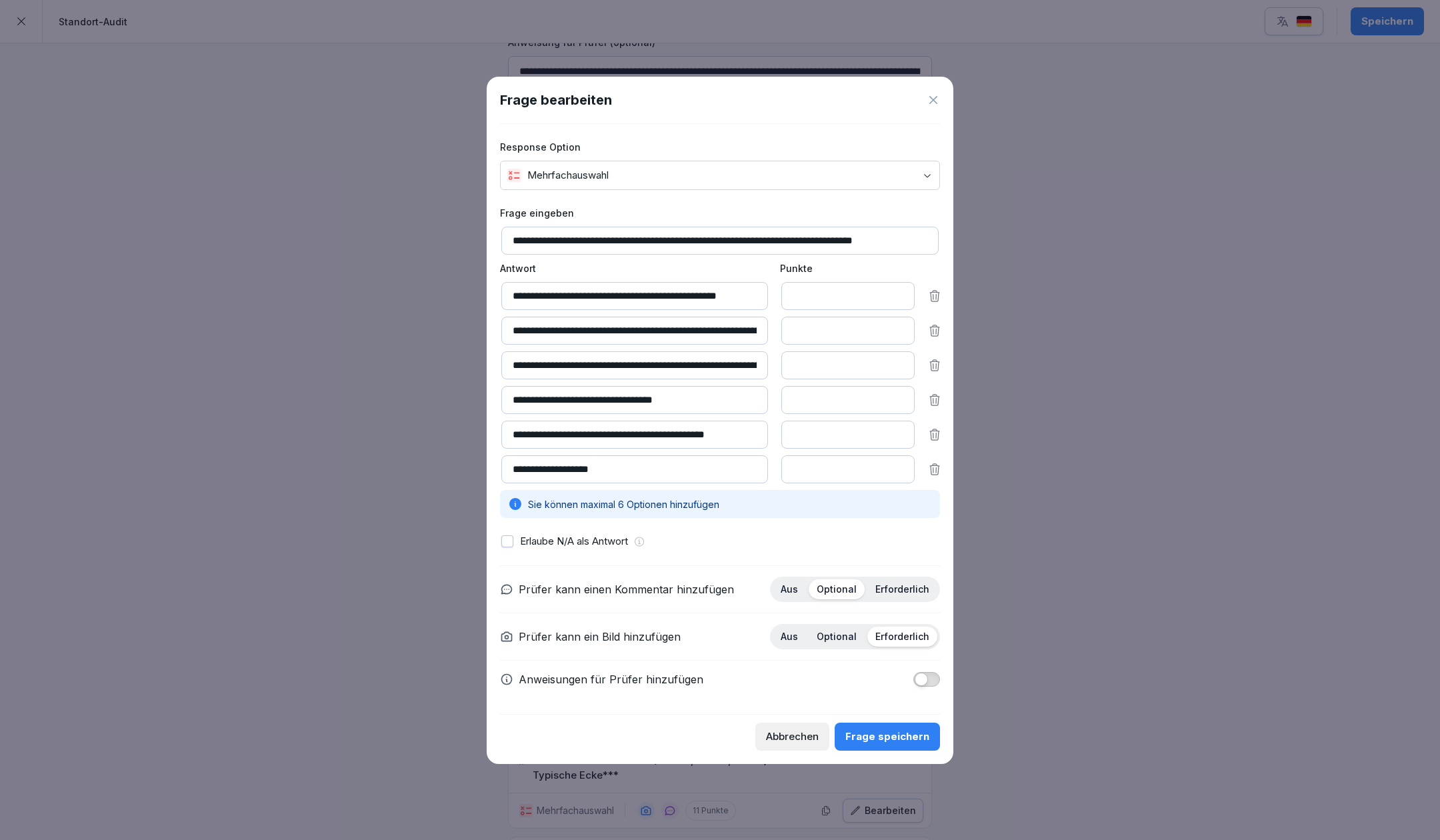
click at [819, 739] on div "Abbrechen" at bounding box center [792, 736] width 52 height 14
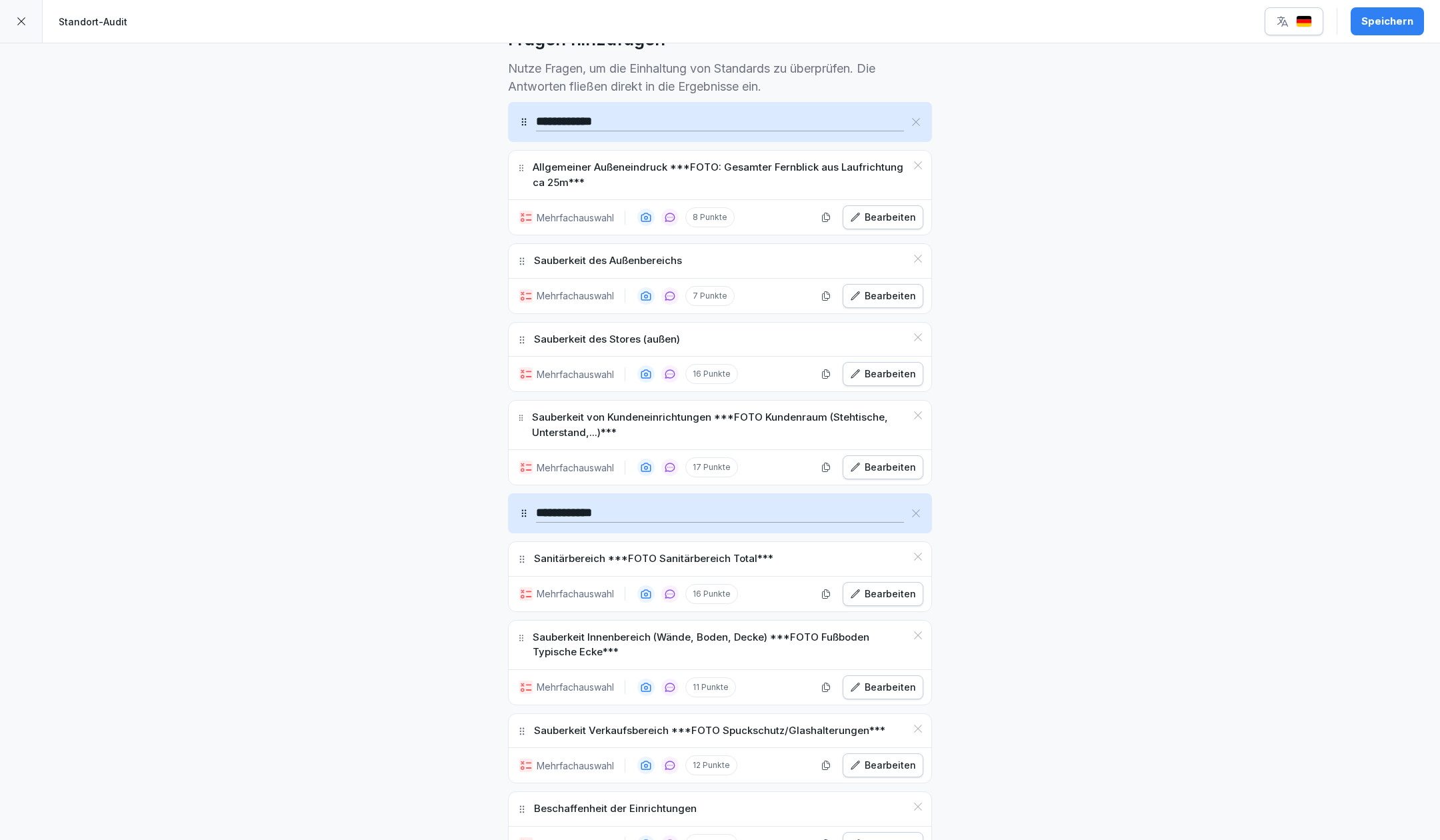
scroll to position [444, 0]
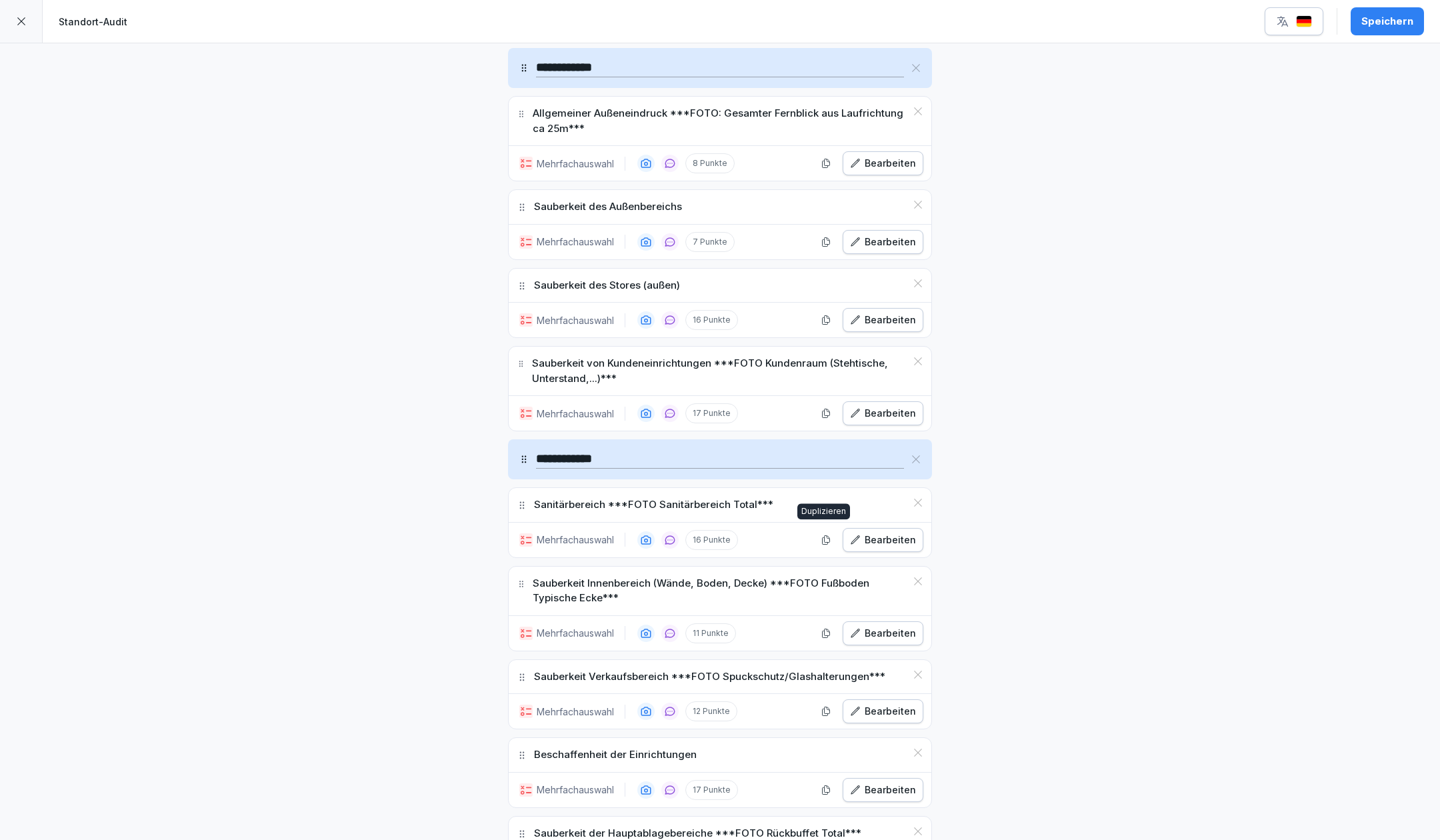
click at [872, 532] on div "Bearbeiten" at bounding box center [883, 539] width 66 height 14
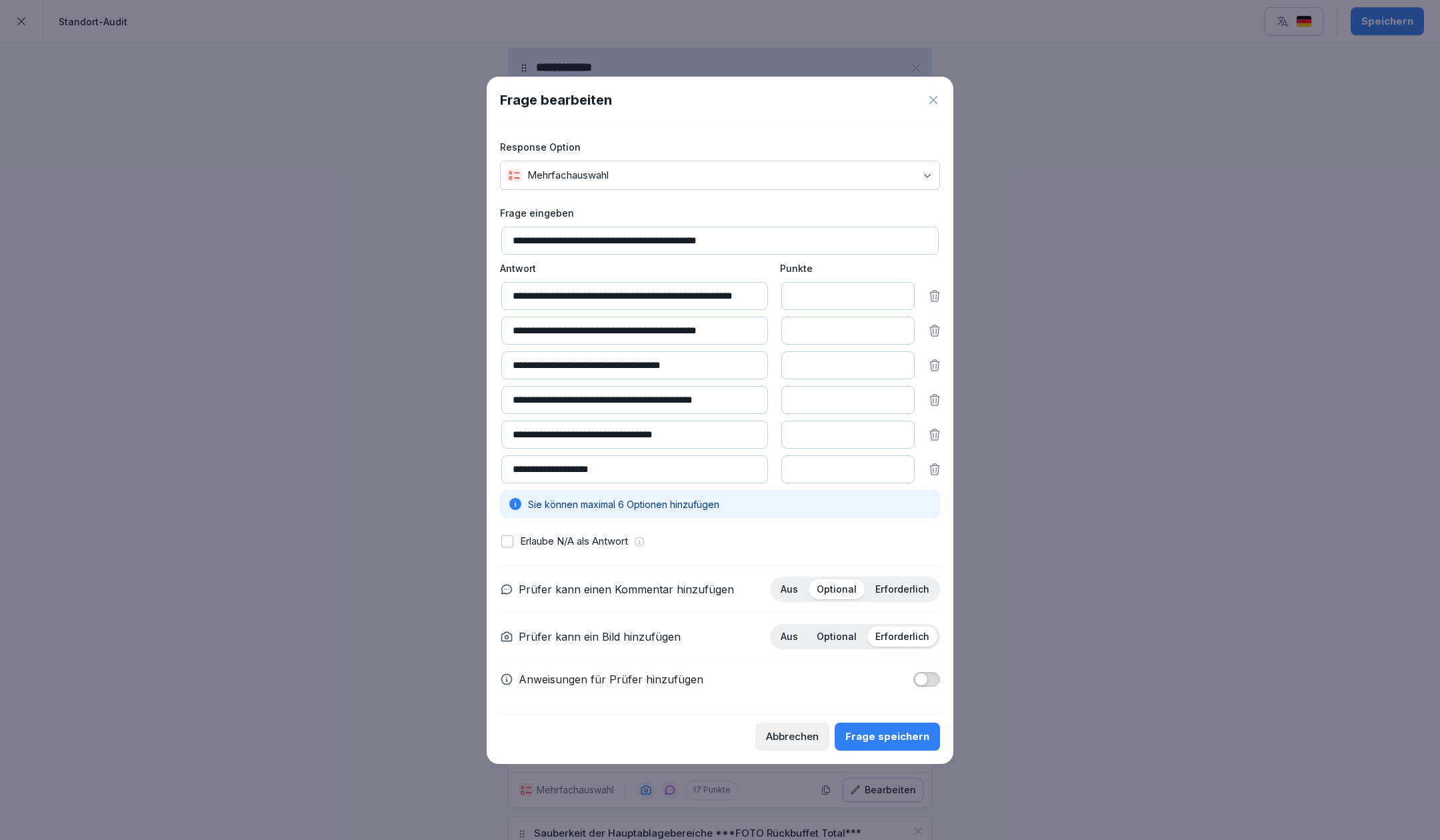
click at [819, 740] on div "Abbrechen" at bounding box center [792, 736] width 52 height 14
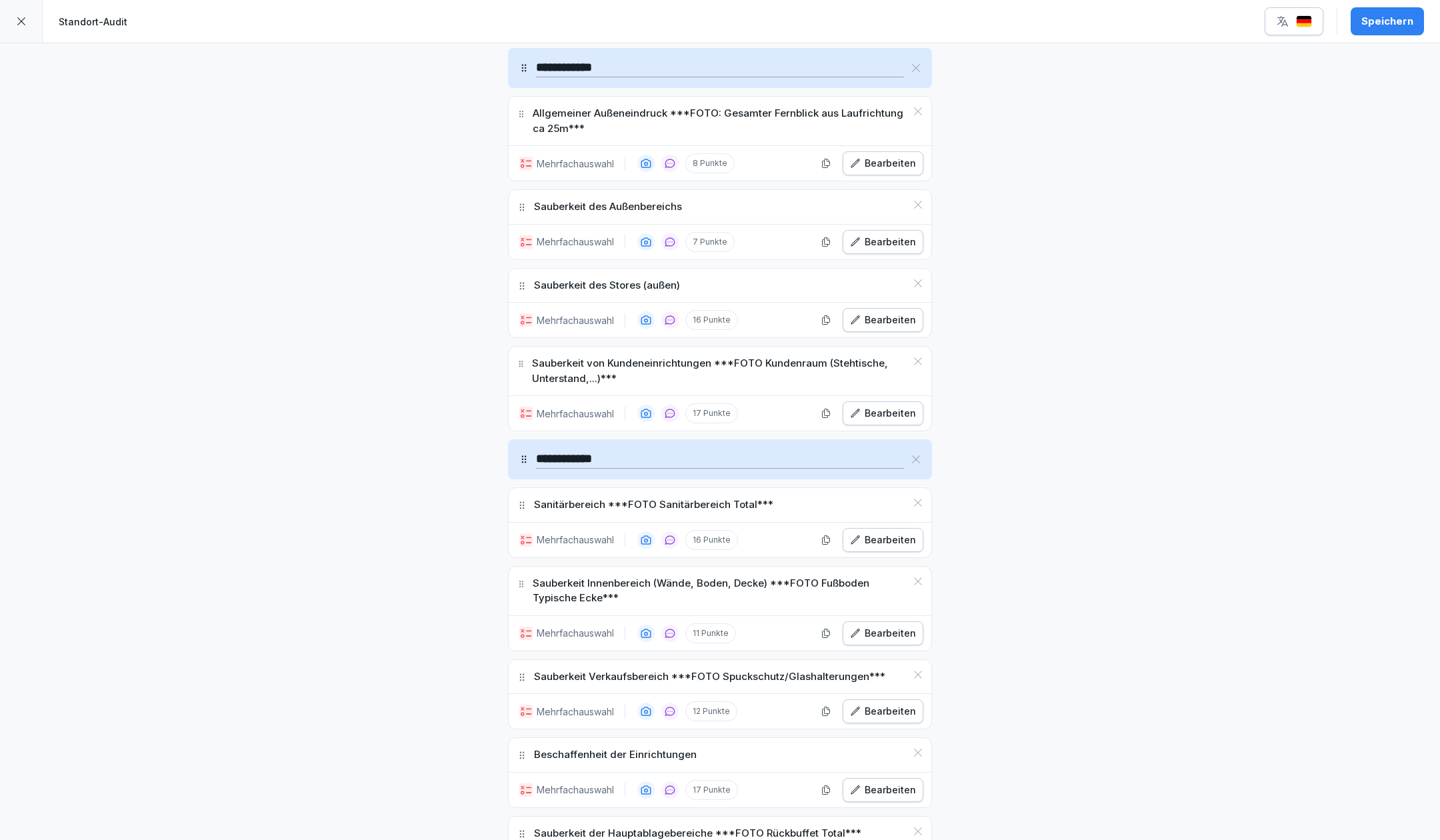
click at [882, 626] on div "Bearbeiten" at bounding box center [883, 633] width 66 height 14
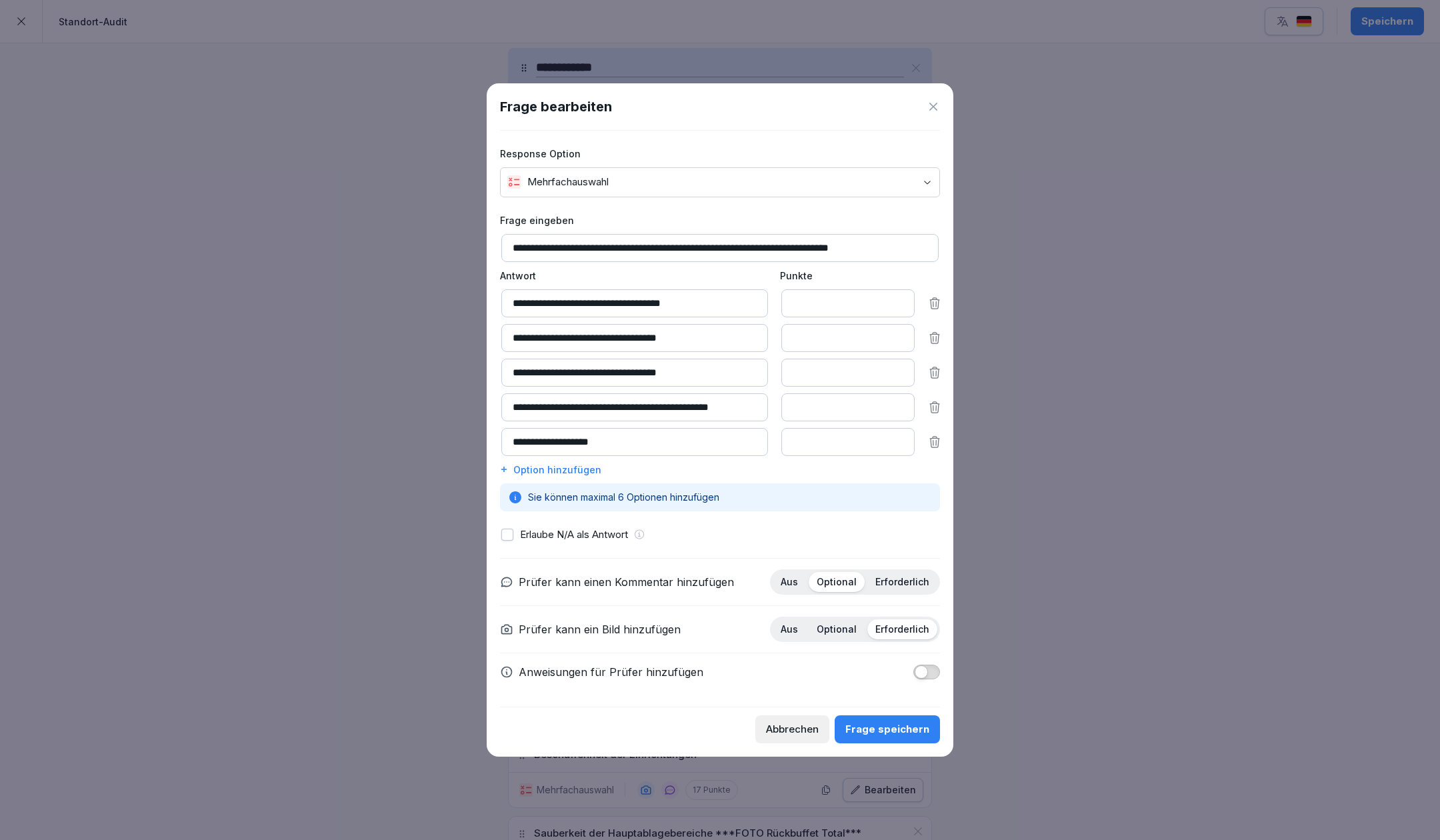
click at [785, 737] on div "Abbrechen" at bounding box center [792, 729] width 52 height 14
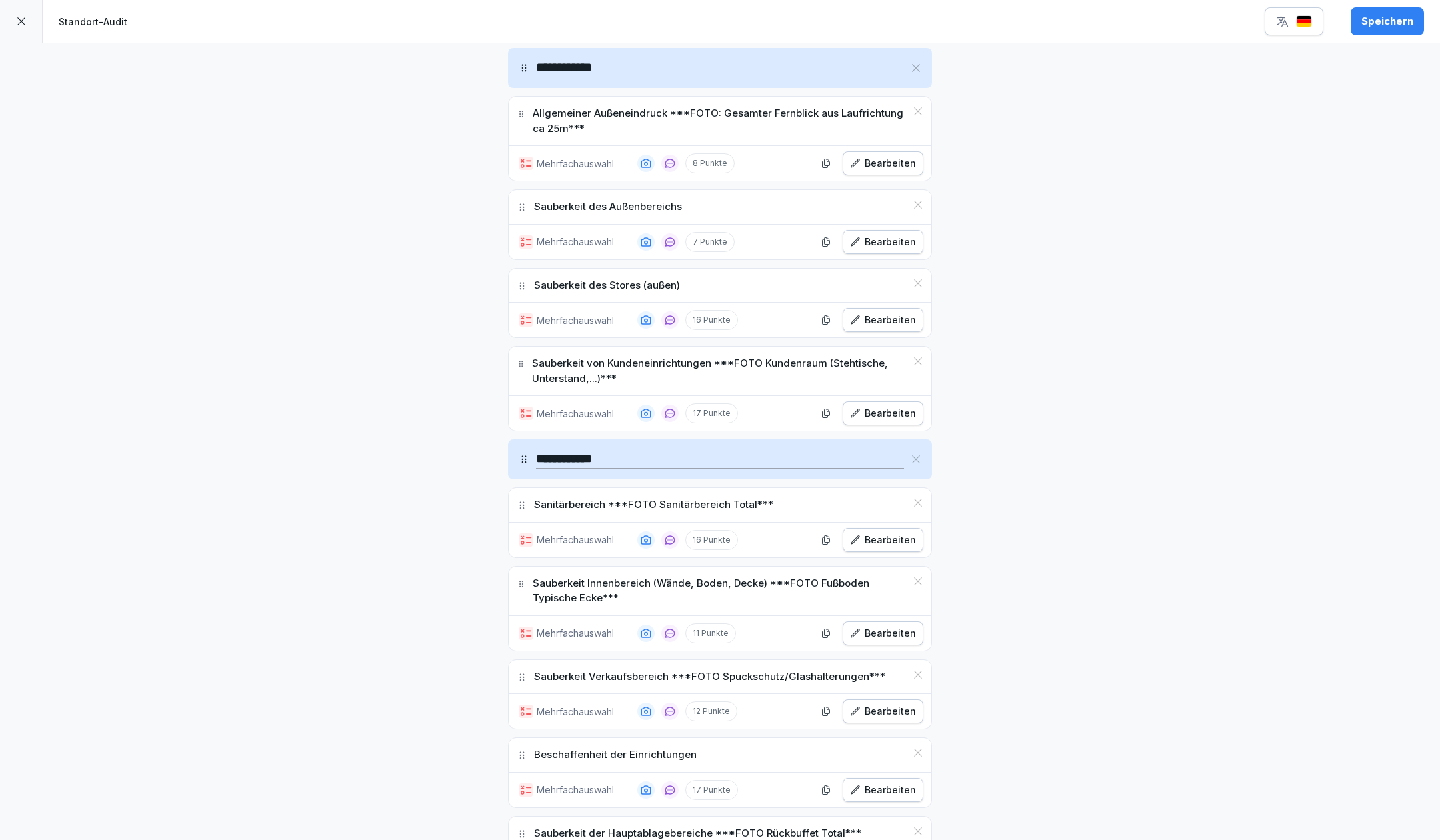
click at [887, 706] on div "Bearbeiten" at bounding box center [883, 711] width 66 height 14
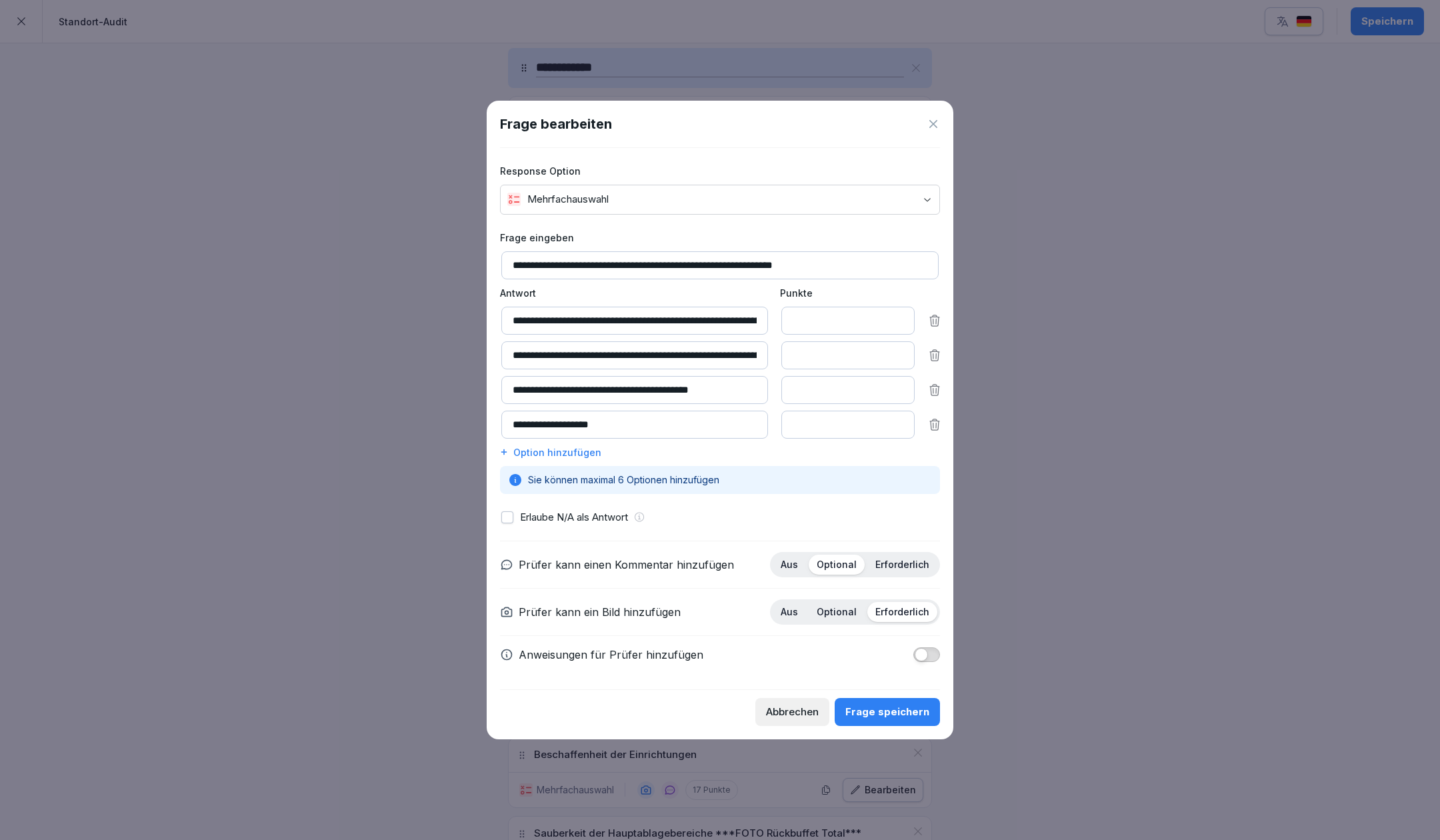
click at [819, 726] on button "Abbrechen" at bounding box center [792, 712] width 74 height 28
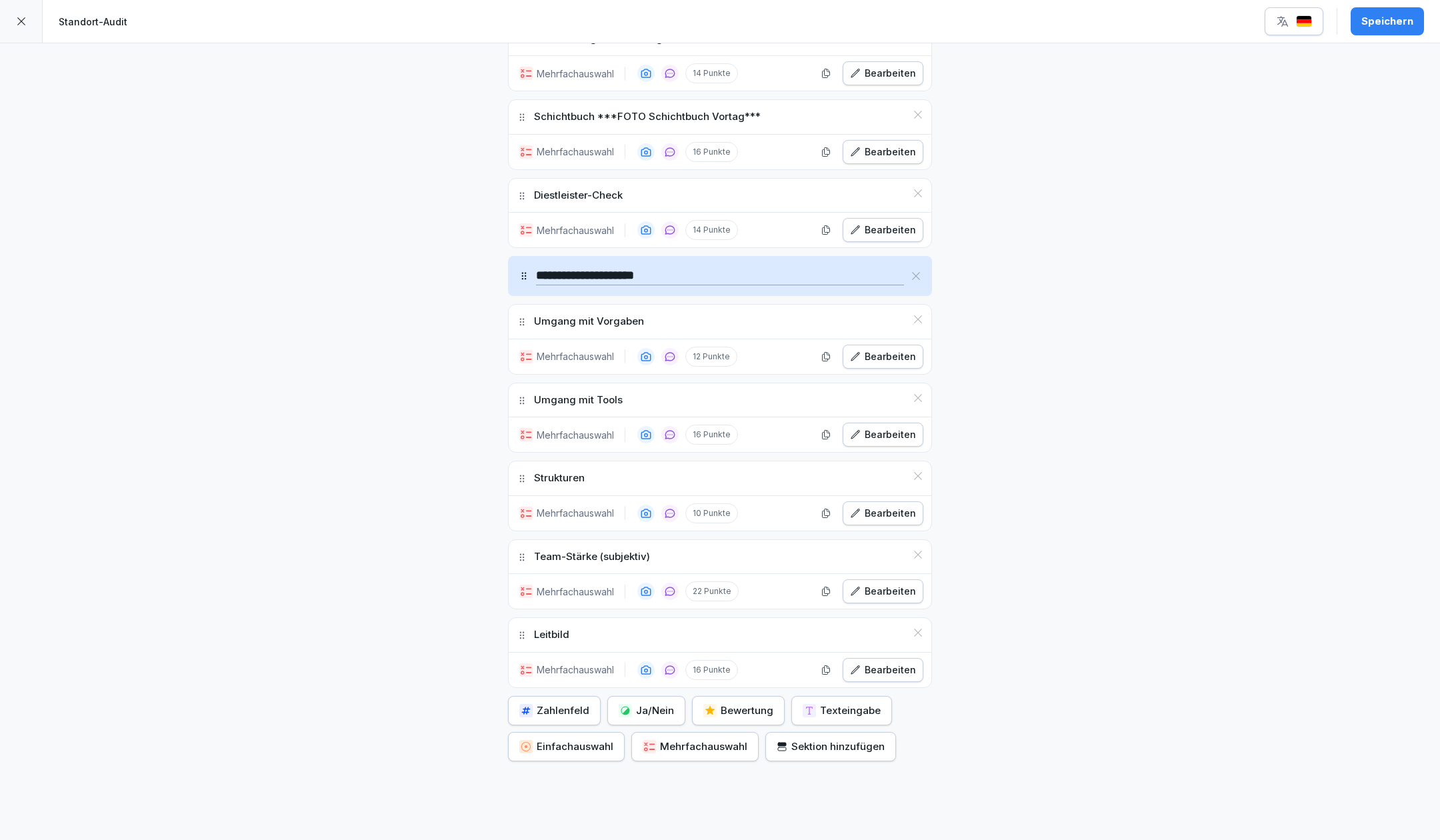
scroll to position [3283, 0]
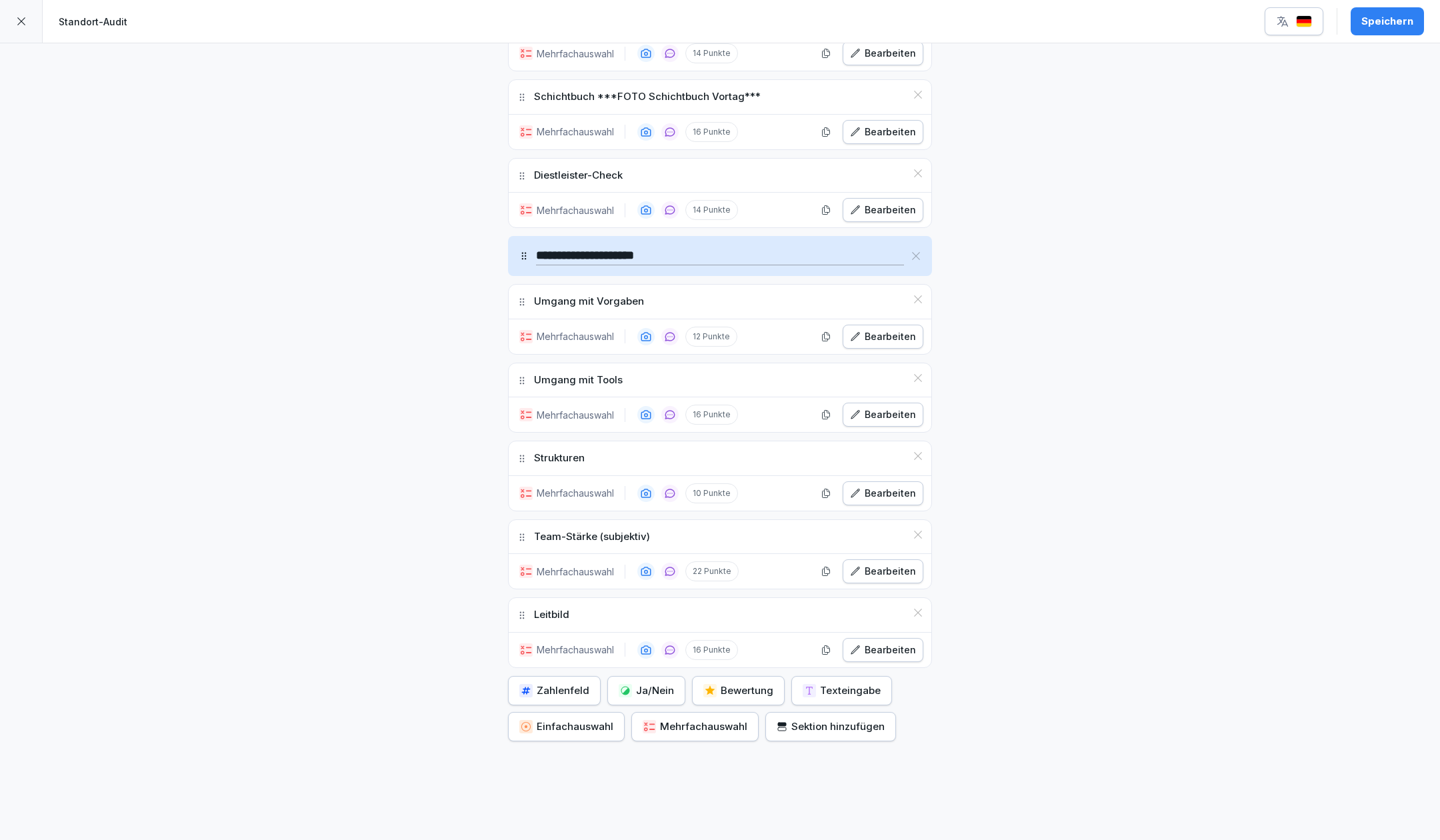
click at [869, 407] on div "Bearbeiten" at bounding box center [883, 414] width 66 height 14
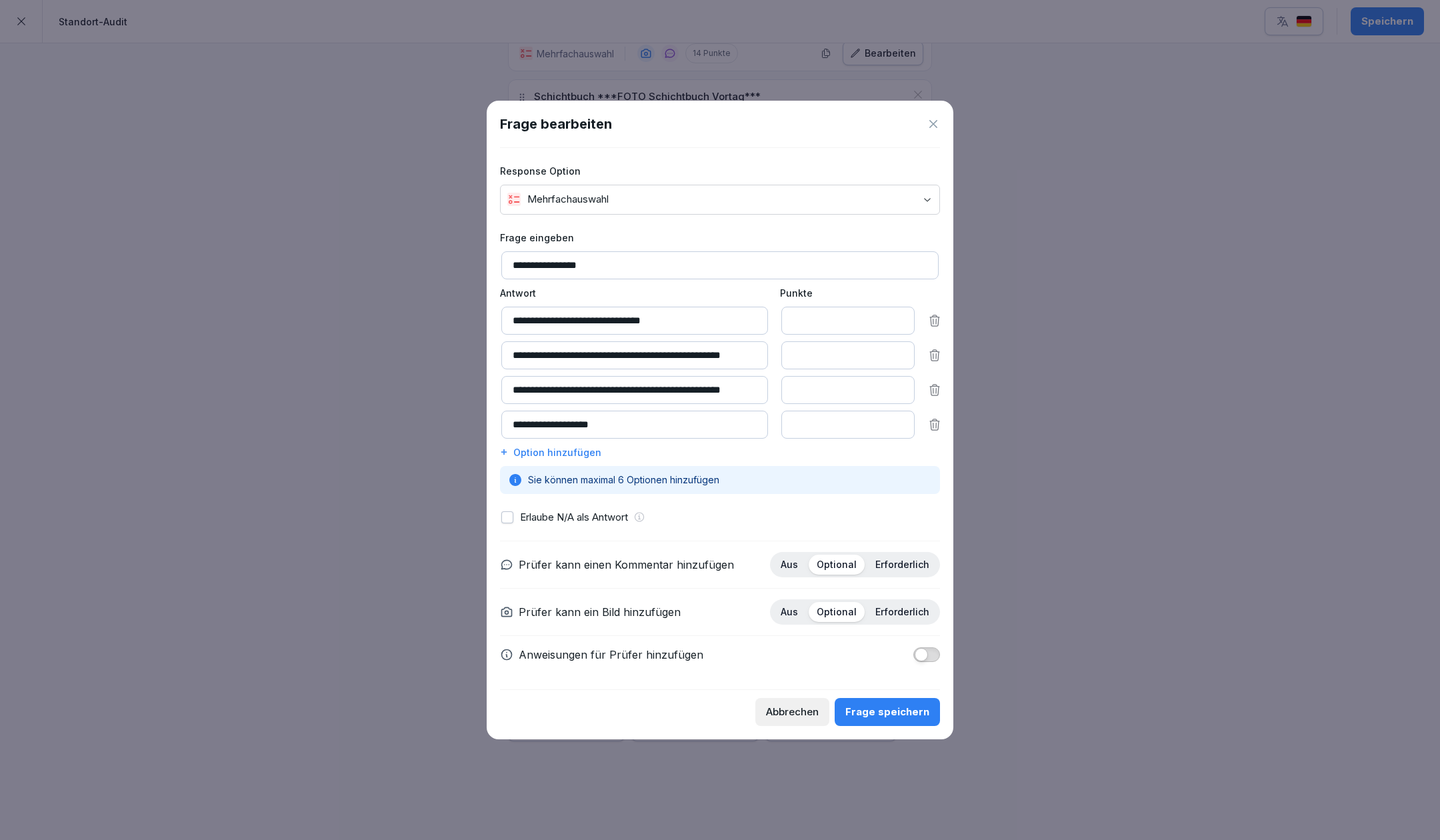
click at [586, 314] on input "**********" at bounding box center [634, 321] width 267 height 28
type input "**********"
click at [861, 718] on div "Frage speichern" at bounding box center [887, 712] width 84 height 14
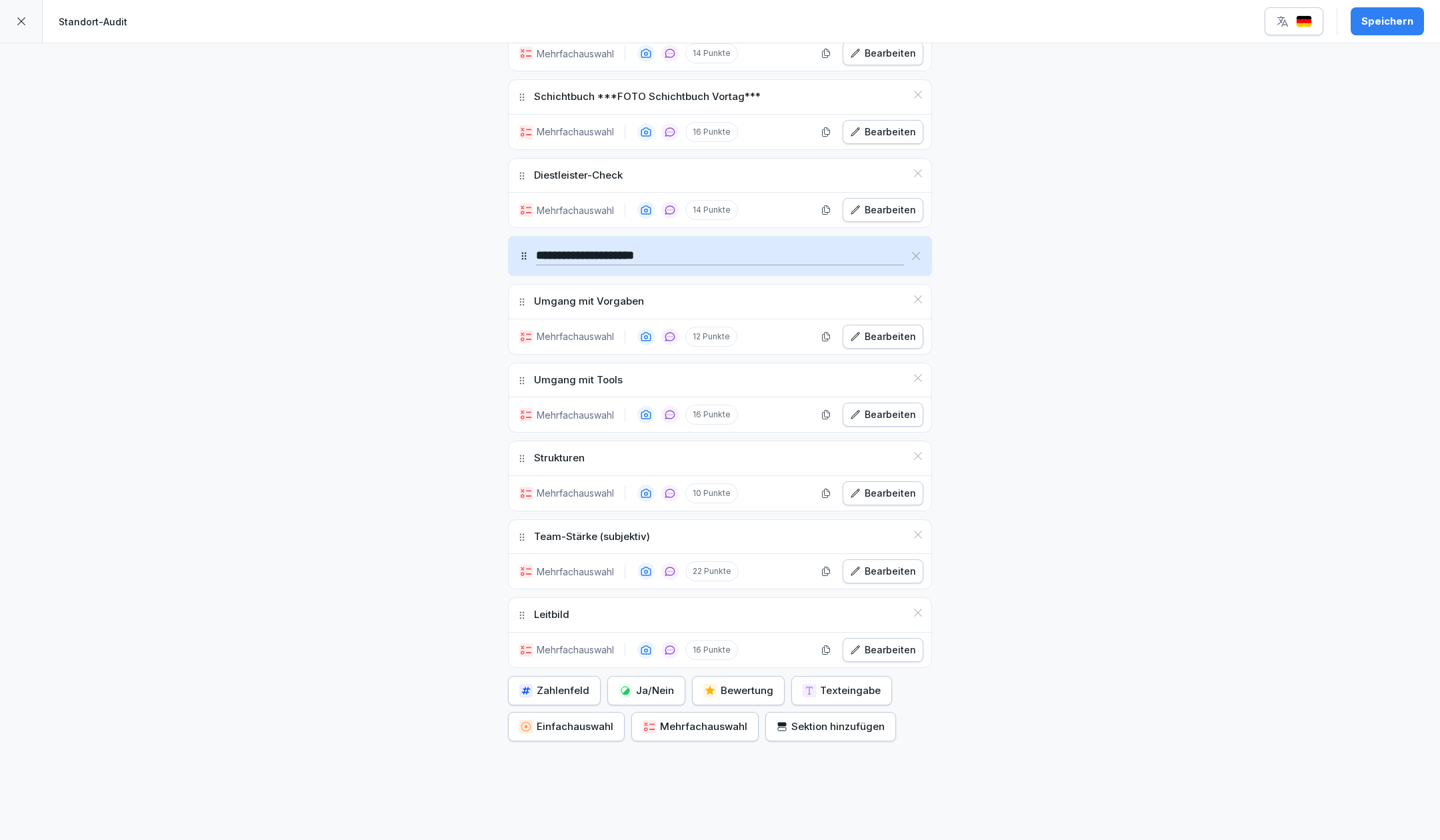
click at [863, 330] on div "Bearbeiten" at bounding box center [883, 336] width 66 height 14
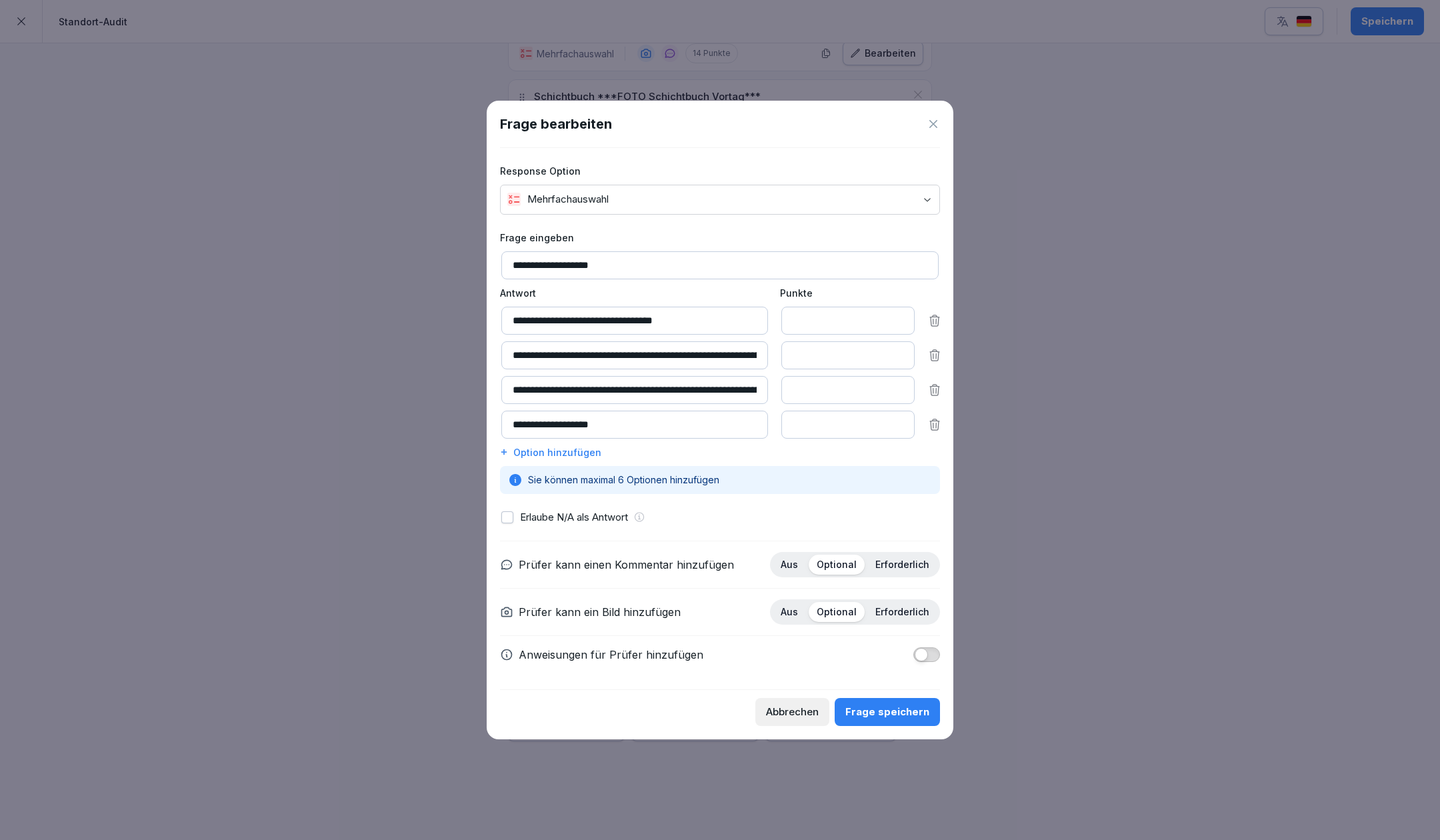
click at [816, 711] on div "Abbrechen" at bounding box center [792, 712] width 52 height 14
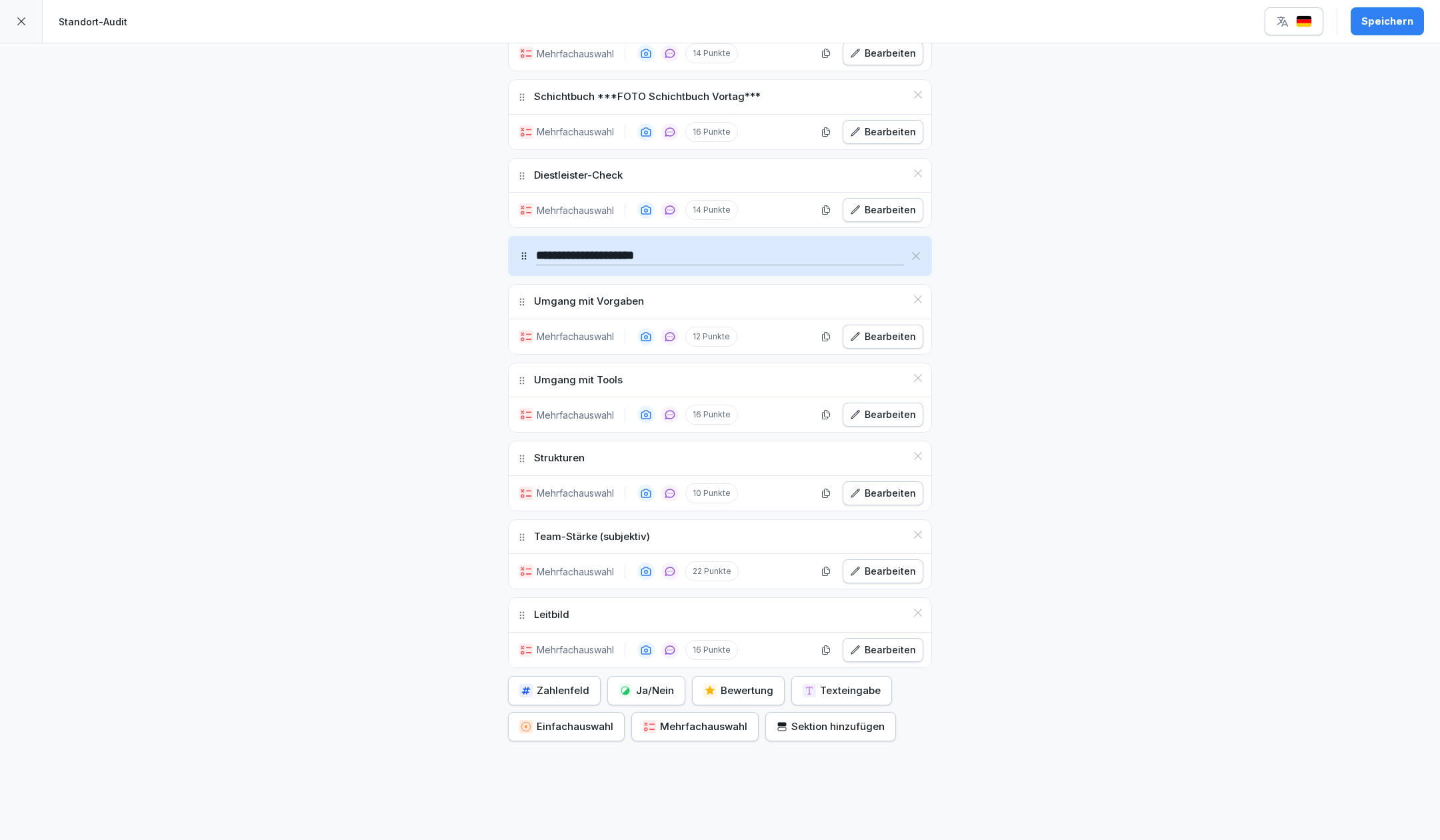
click at [884, 403] on button "Bearbeiten" at bounding box center [883, 415] width 81 height 24
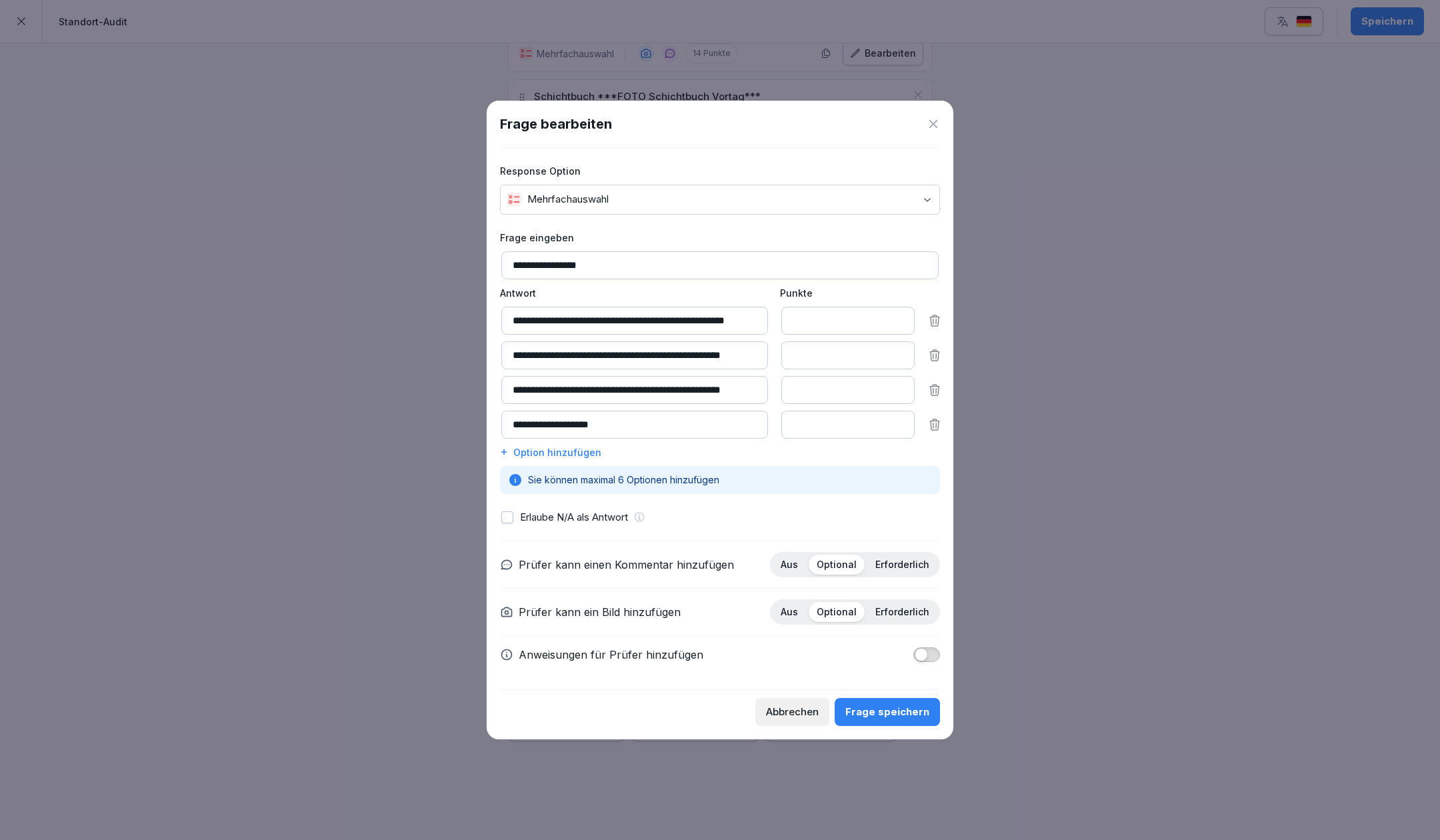
click at [755, 380] on input "**********" at bounding box center [634, 390] width 267 height 28
click at [877, 718] on div "Frage speichern" at bounding box center [887, 712] width 84 height 14
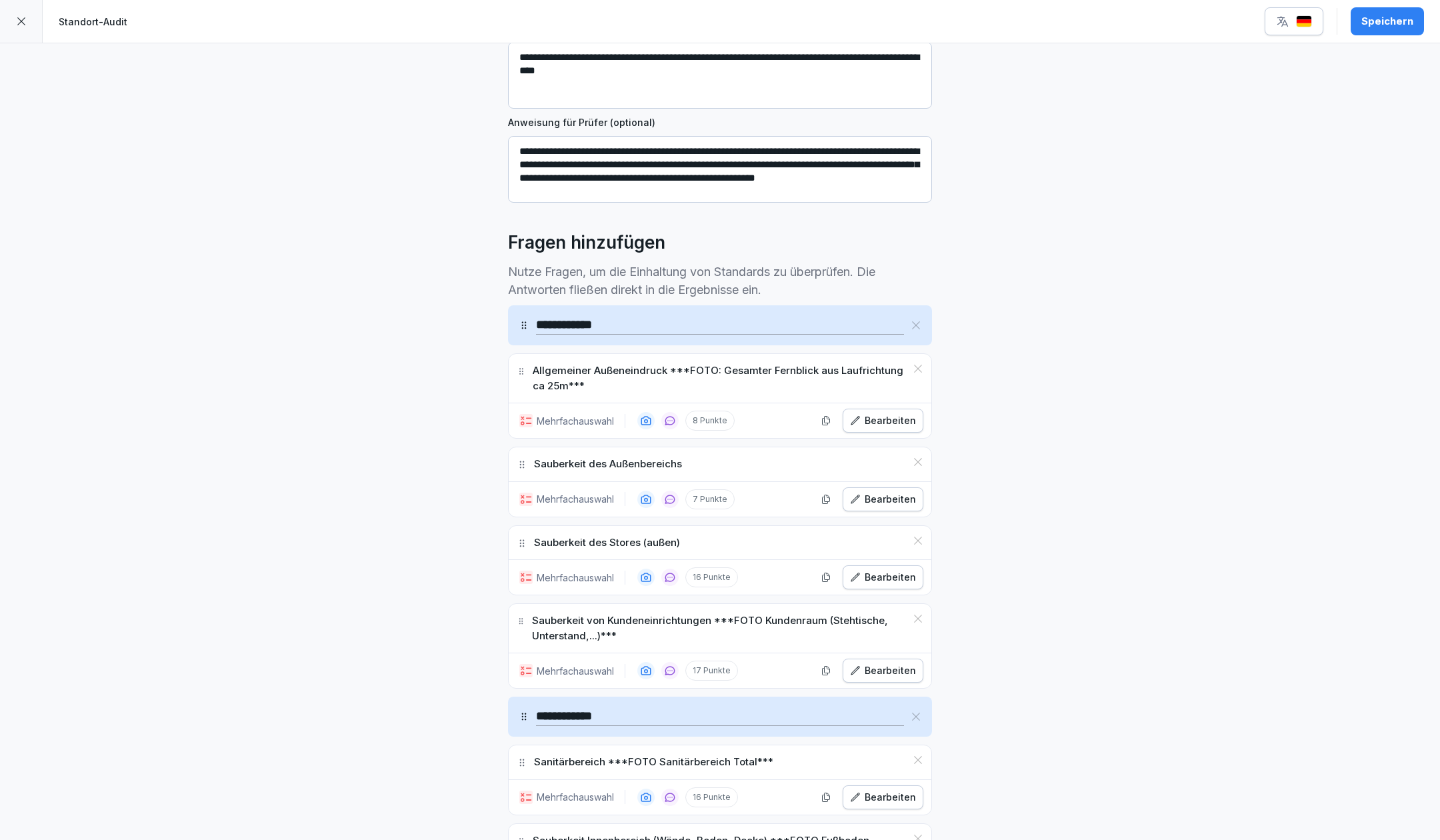
scroll to position [83, 0]
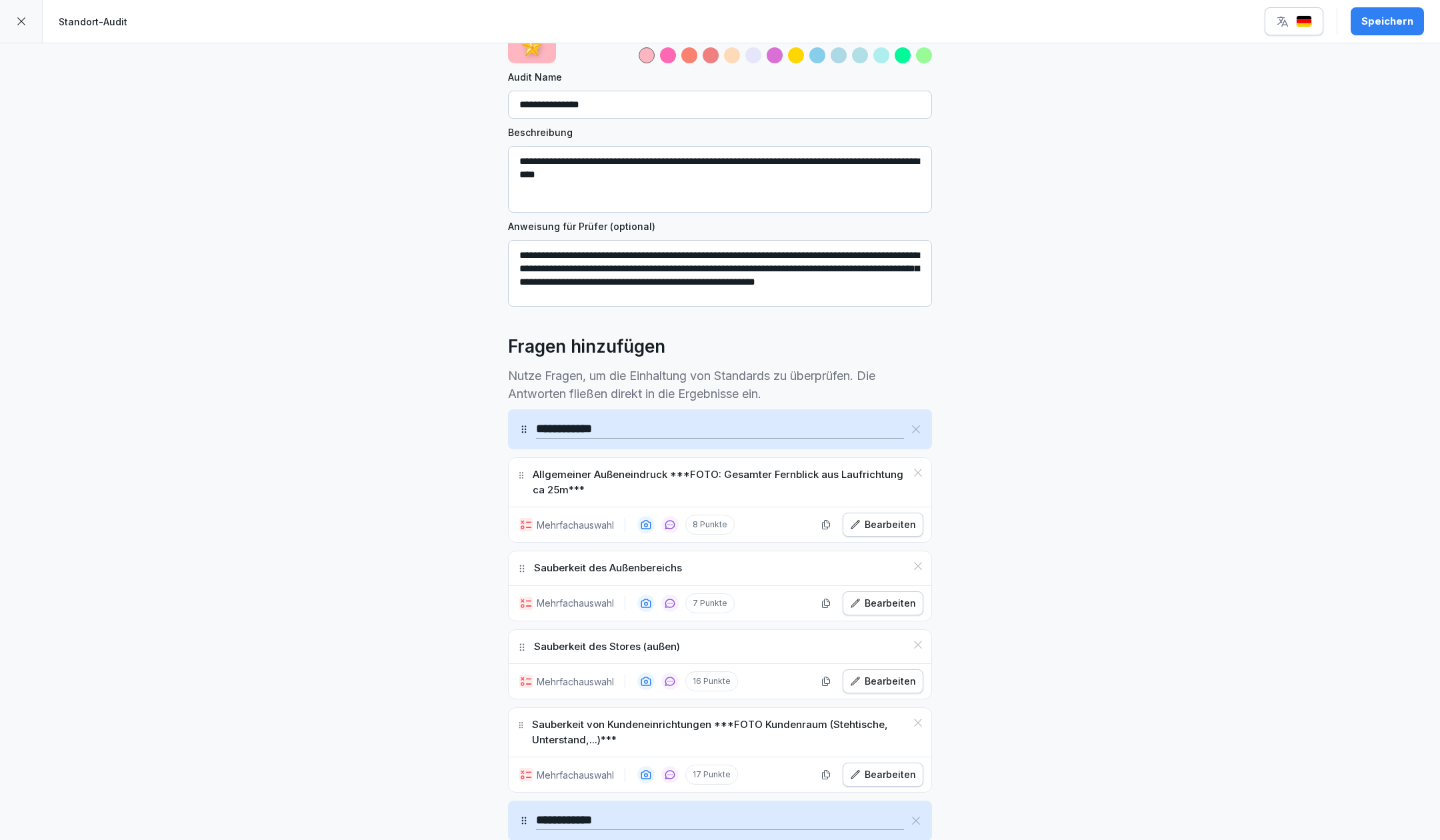
click at [1397, 27] on div "Speichern" at bounding box center [1388, 21] width 52 height 14
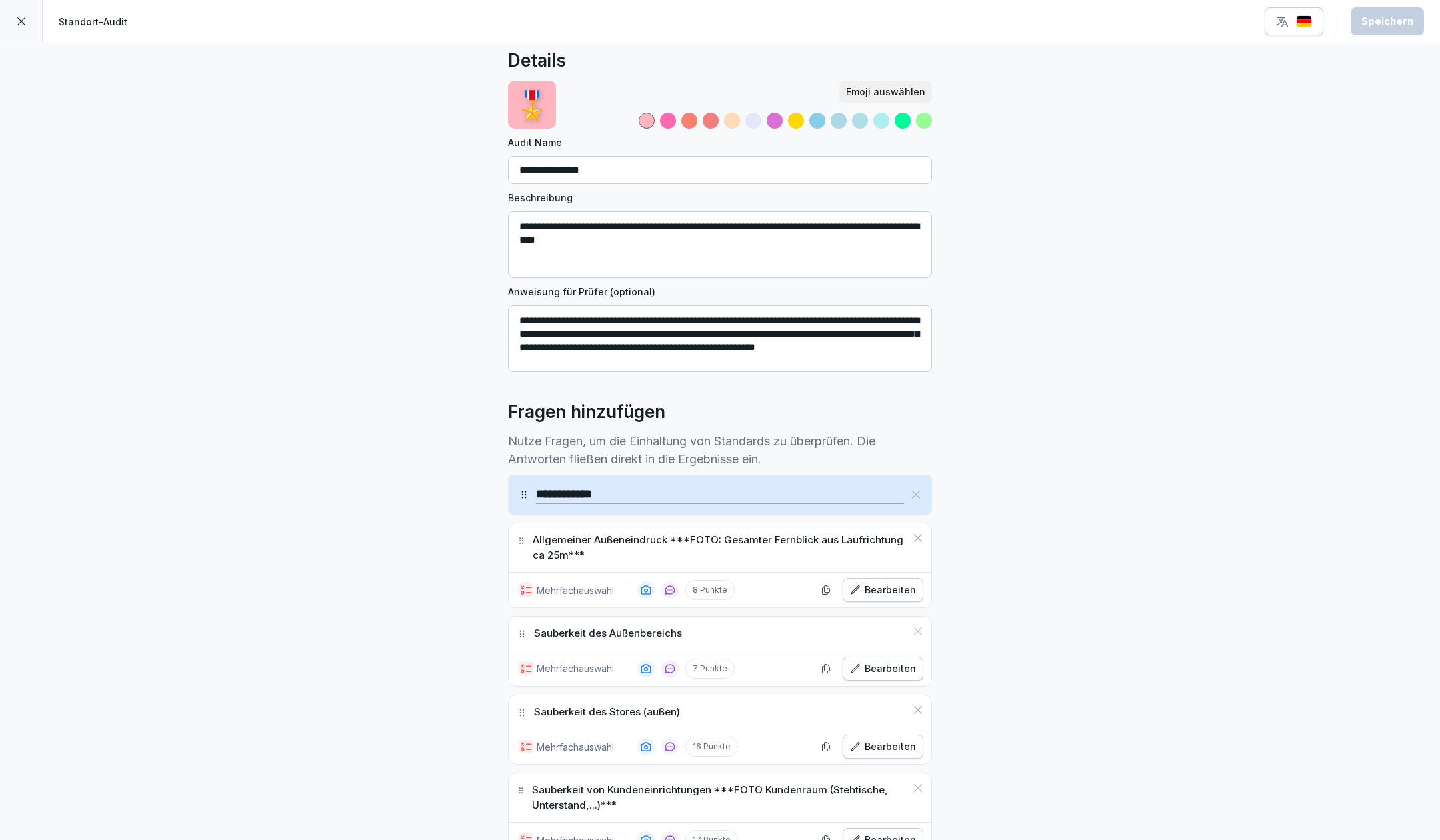
scroll to position [0, 0]
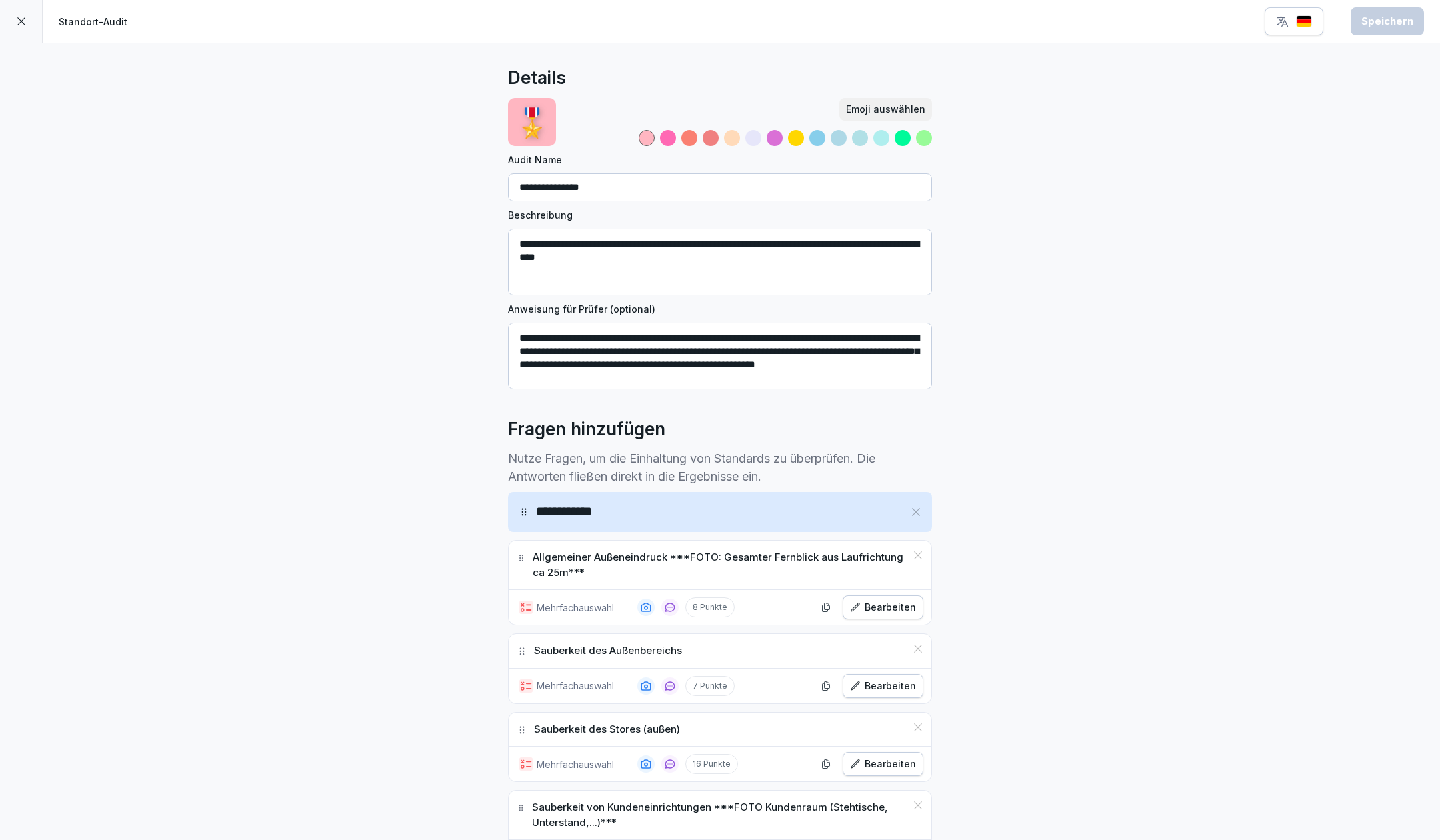
click at [14, 17] on div at bounding box center [21, 21] width 43 height 43
